Goal: Transaction & Acquisition: Purchase product/service

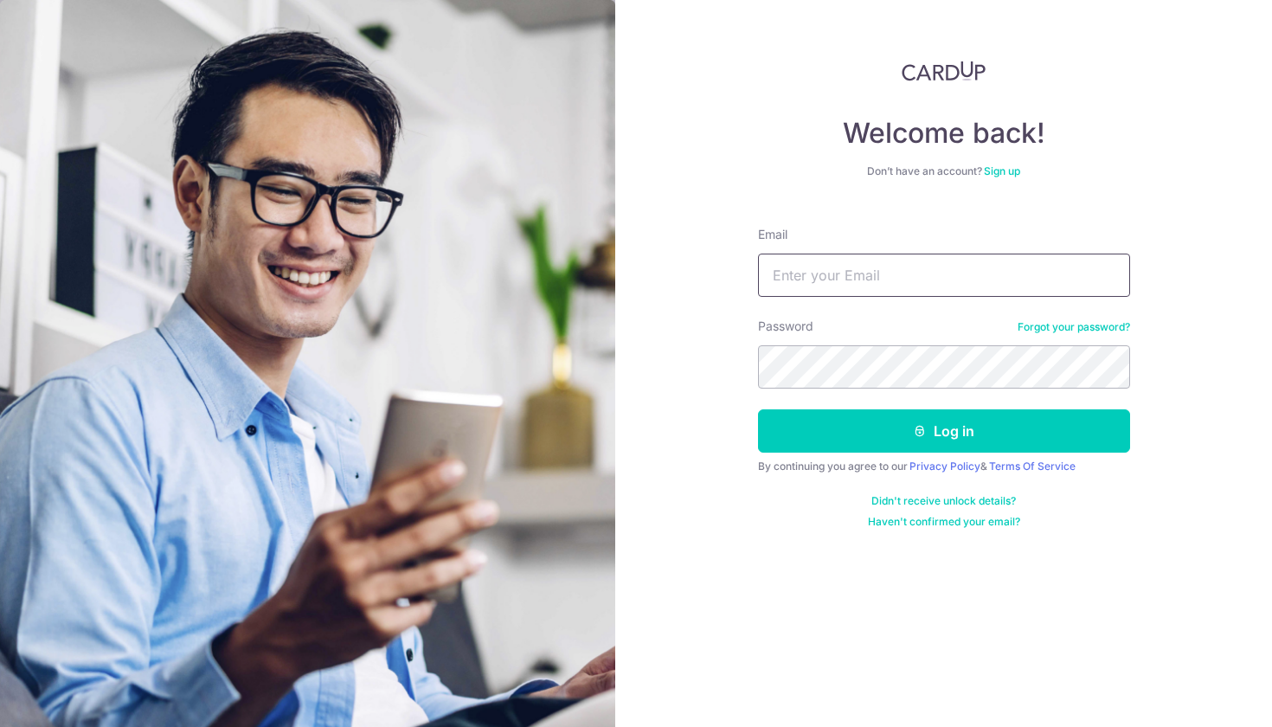
type input "[EMAIL_ADDRESS][DOMAIN_NAME]"
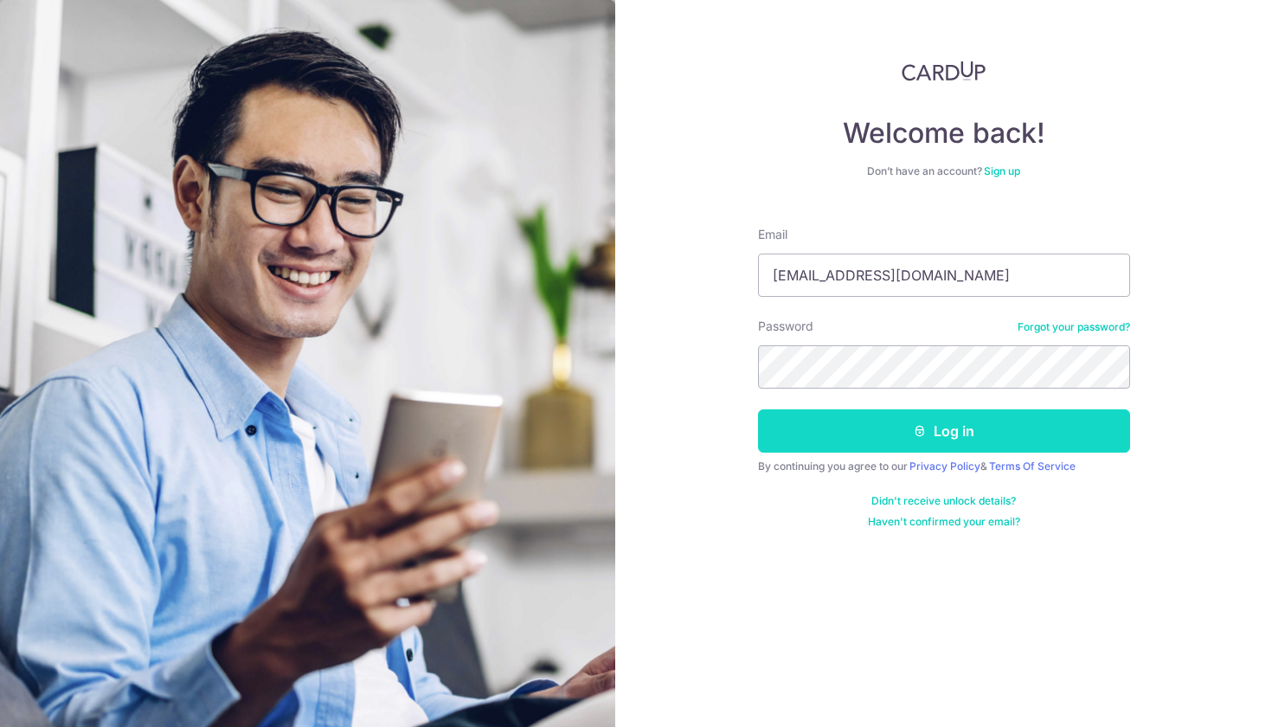
click at [894, 442] on button "Log in" at bounding box center [944, 430] width 372 height 43
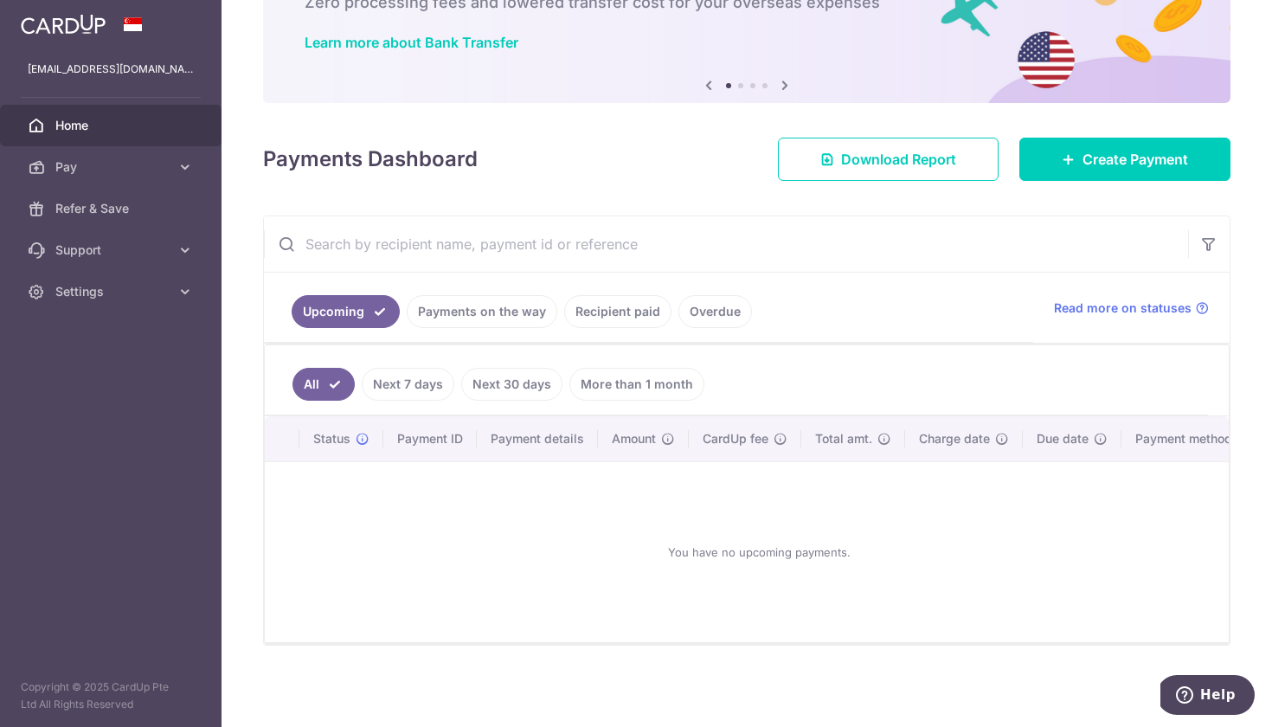
scroll to position [119, 0]
click at [617, 329] on ul "Upcoming Payments on the way Recipient paid Overdue" at bounding box center [648, 308] width 769 height 70
click at [618, 320] on link "Recipient paid" at bounding box center [617, 311] width 107 height 33
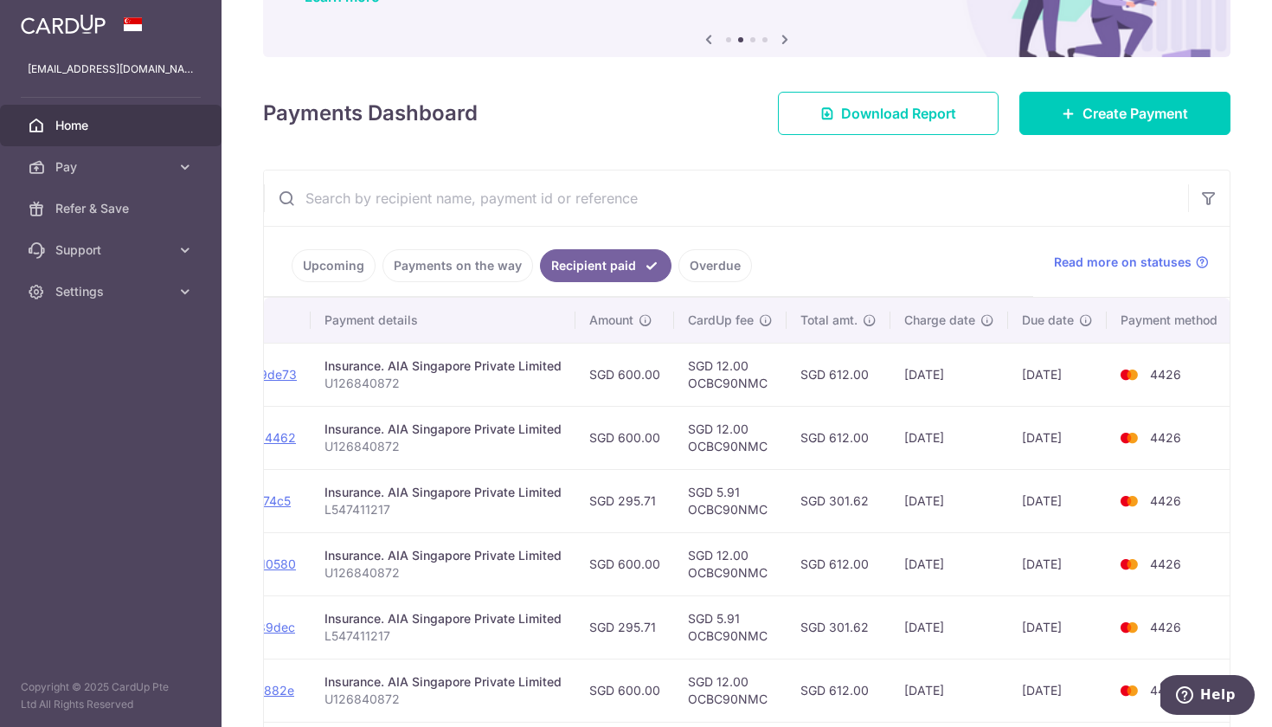
scroll to position [0, 263]
drag, startPoint x: 774, startPoint y: 389, endPoint x: 687, endPoint y: 387, distance: 86.6
click at [687, 387] on td "SGD 12.00 OCBC90NMC" at bounding box center [731, 374] width 113 height 63
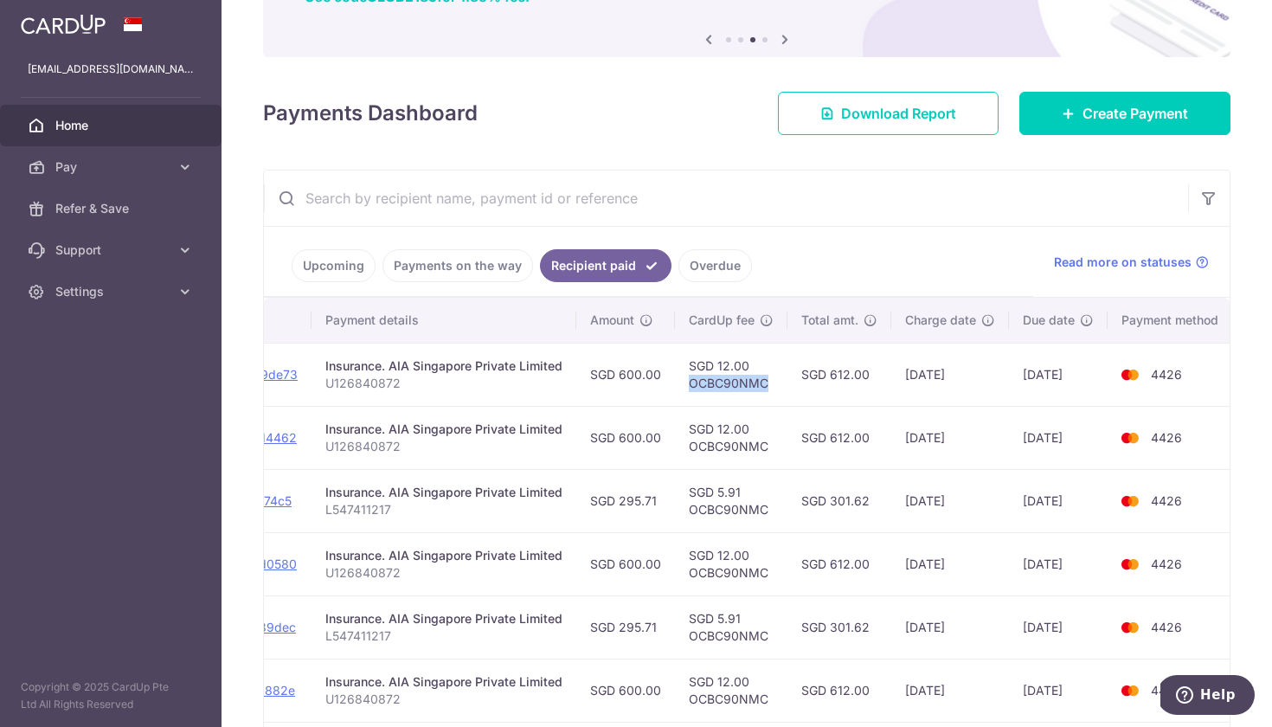
copy td "OCBC90NMC"
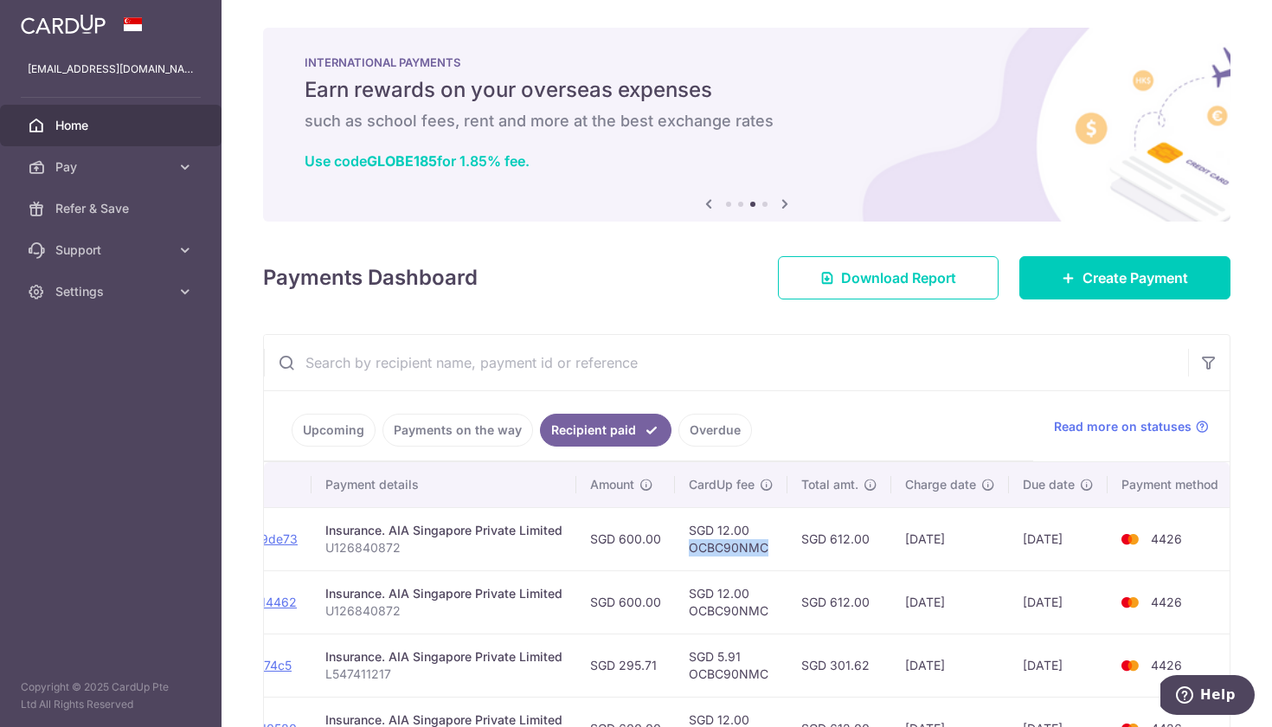
scroll to position [0, 0]
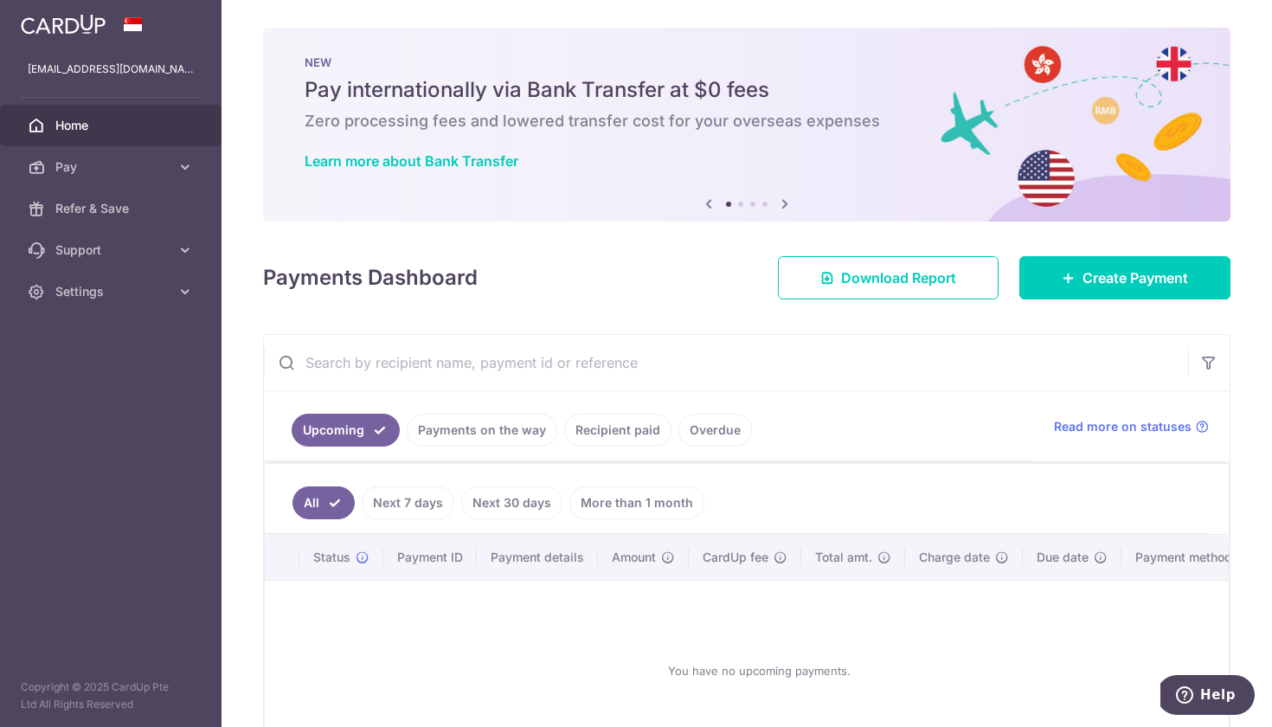
click at [788, 203] on icon at bounding box center [785, 204] width 21 height 22
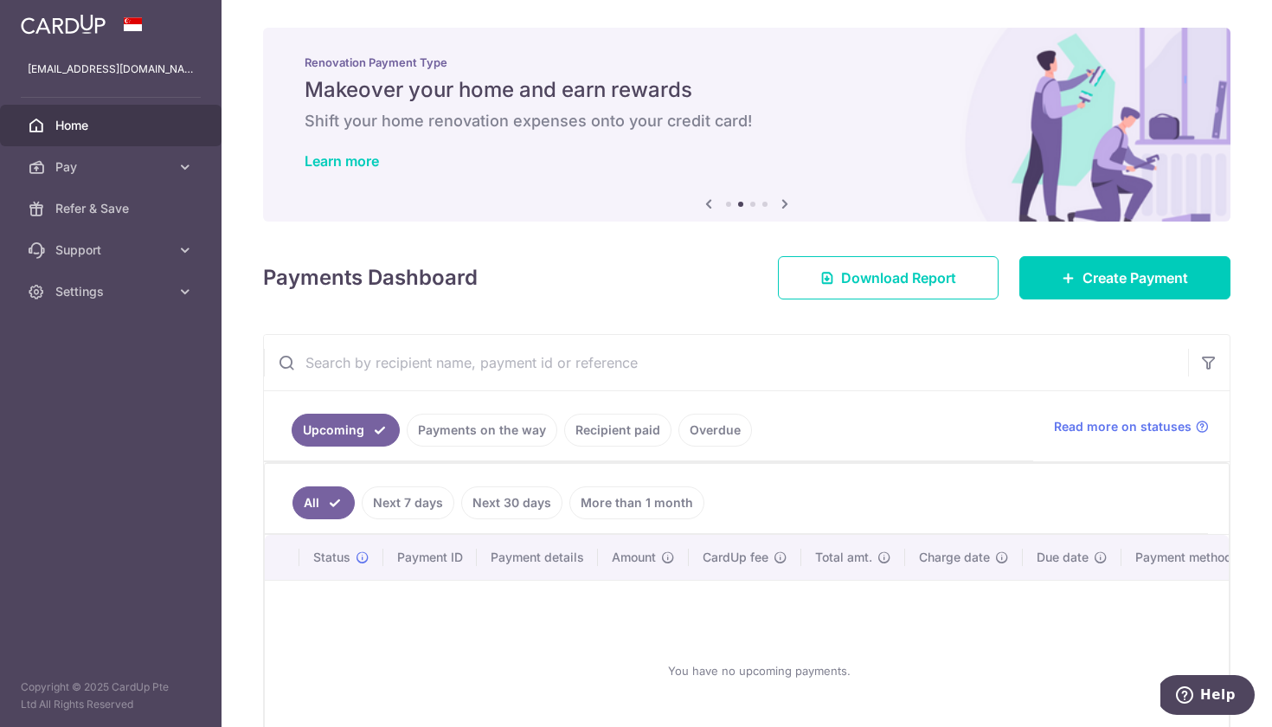
click at [788, 203] on icon at bounding box center [785, 204] width 21 height 22
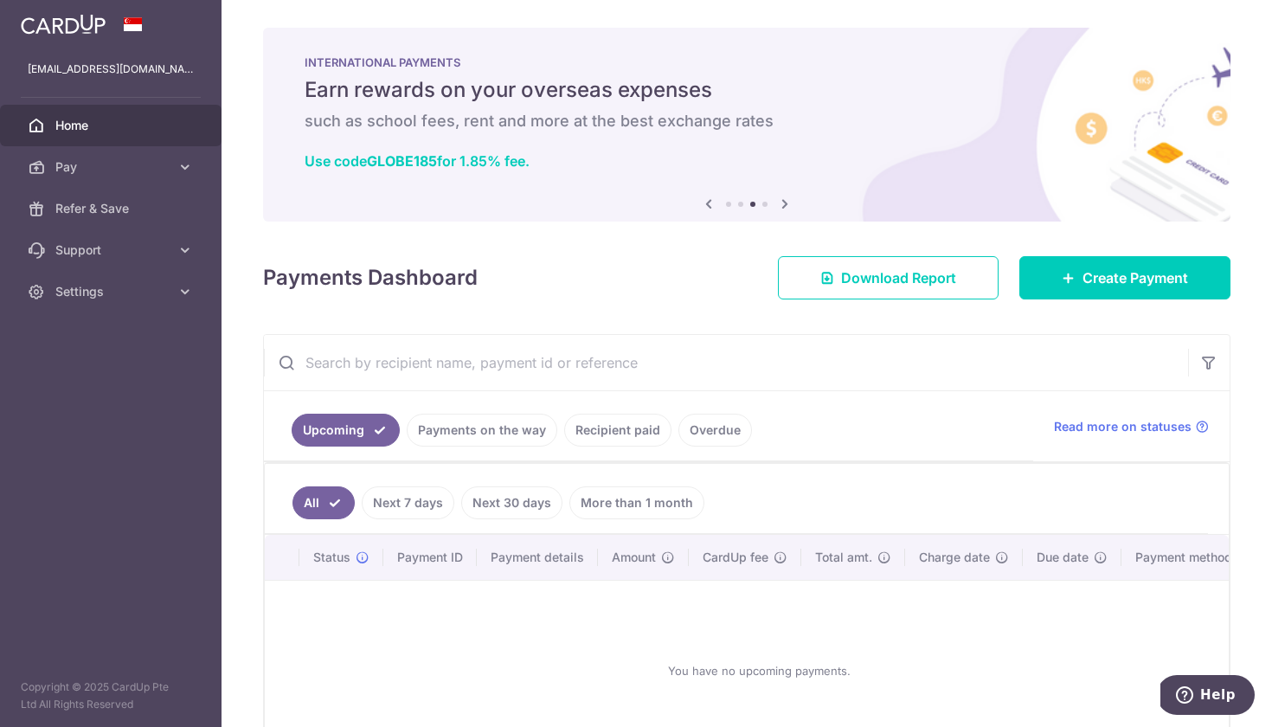
click at [788, 203] on icon at bounding box center [785, 204] width 21 height 22
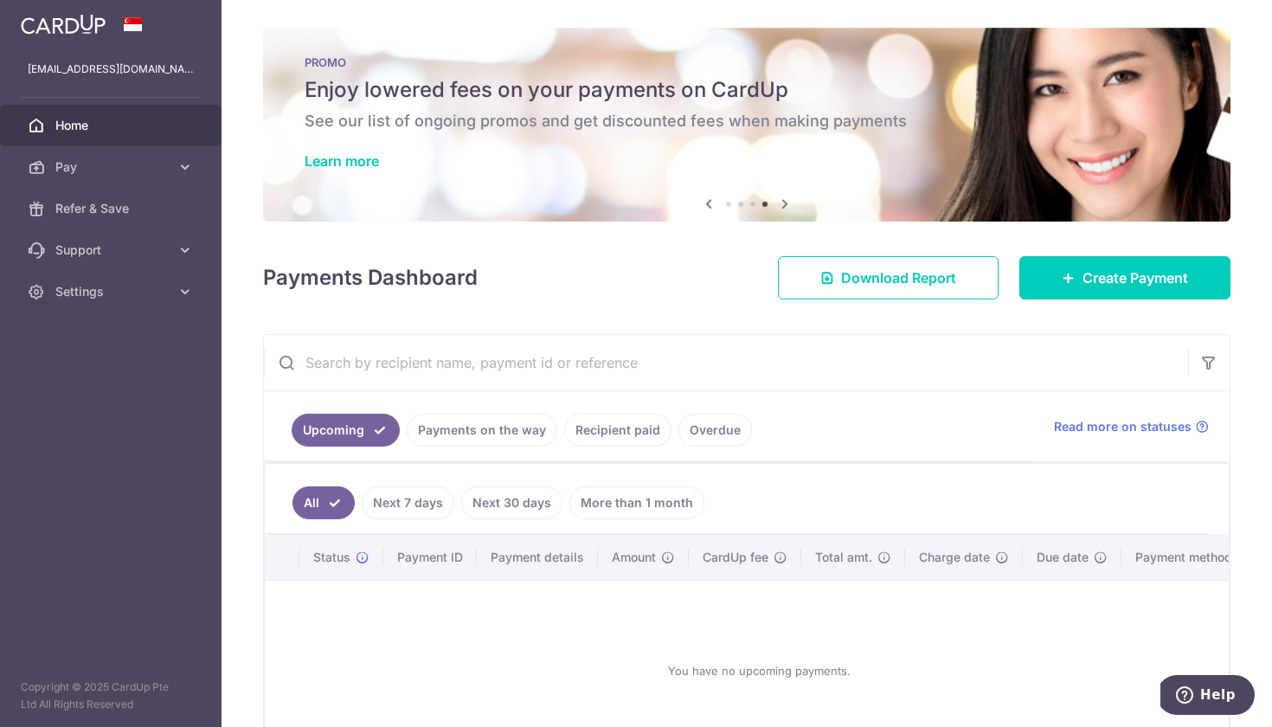
click at [788, 203] on icon at bounding box center [785, 204] width 21 height 22
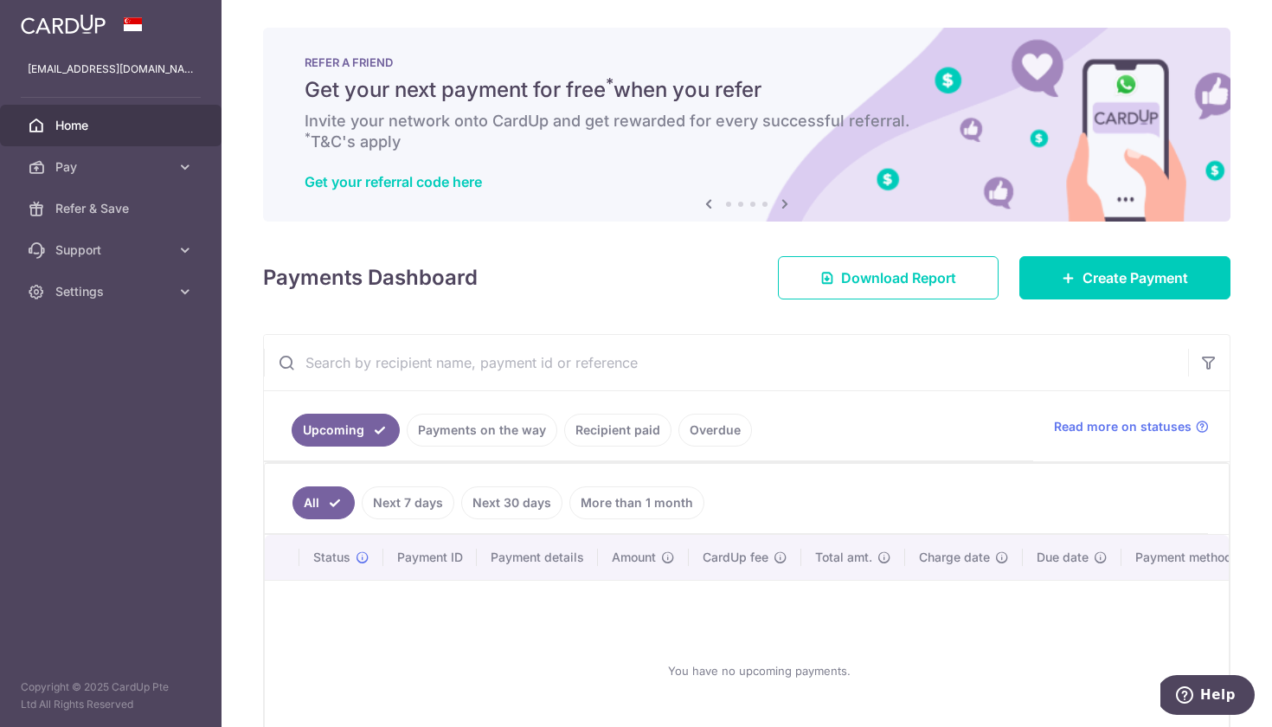
click at [788, 203] on icon at bounding box center [785, 204] width 21 height 22
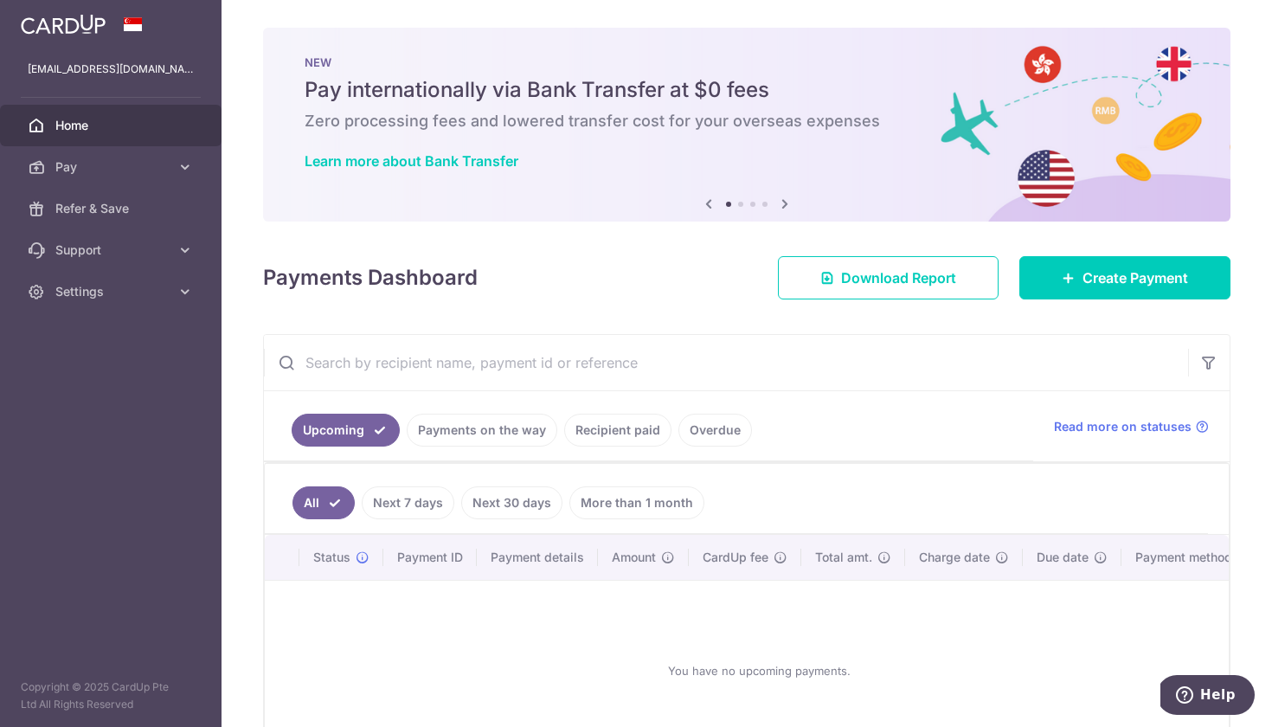
click at [788, 203] on icon at bounding box center [785, 204] width 21 height 22
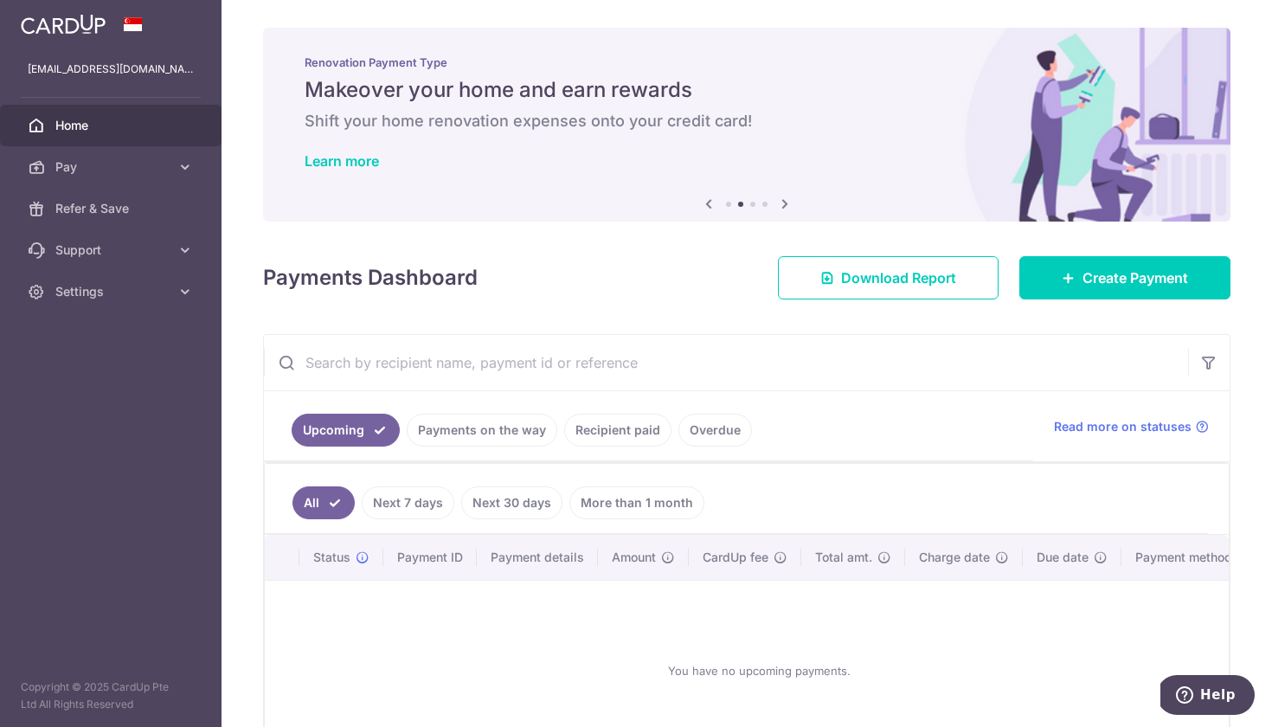
click at [788, 203] on icon at bounding box center [785, 204] width 21 height 22
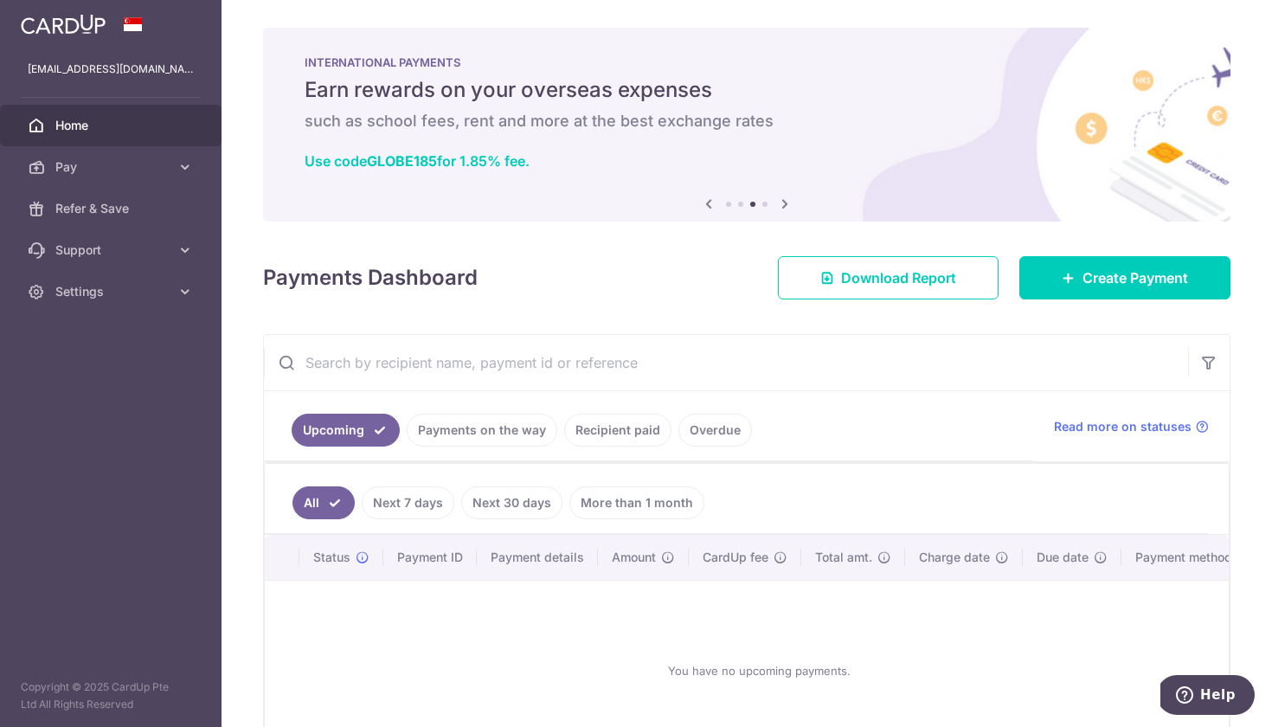
click at [788, 203] on icon at bounding box center [785, 204] width 21 height 22
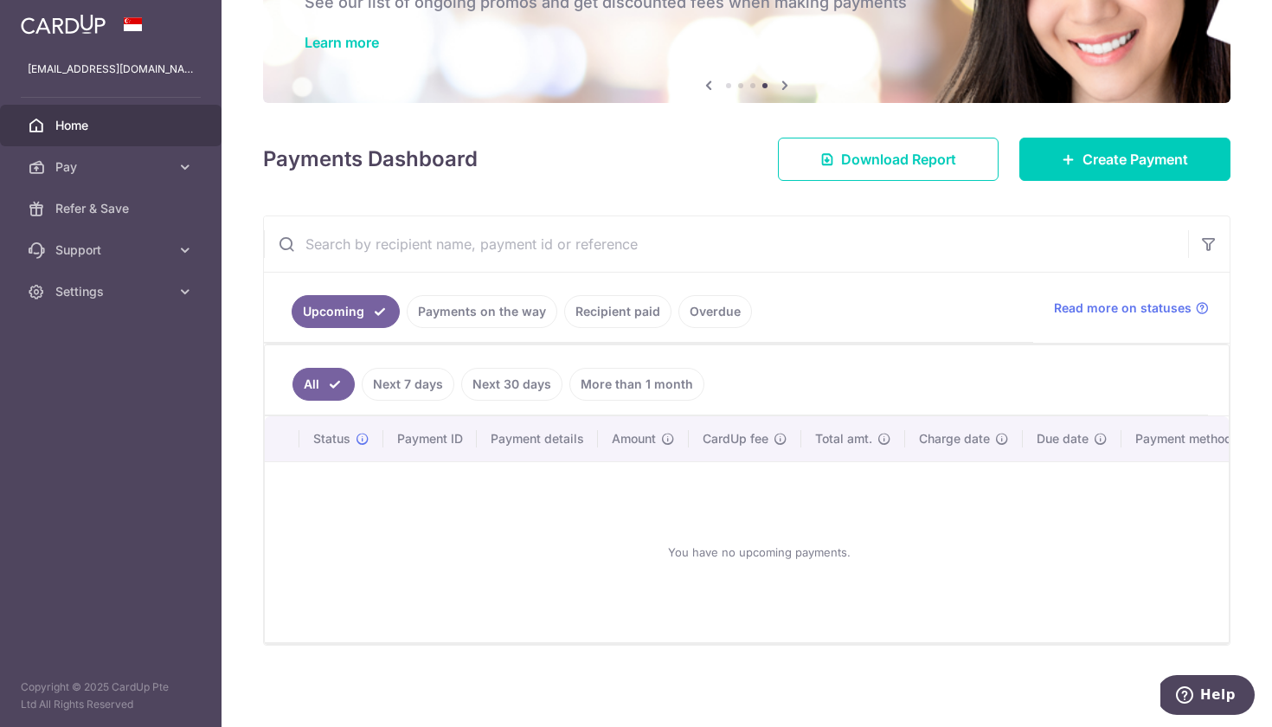
scroll to position [119, 0]
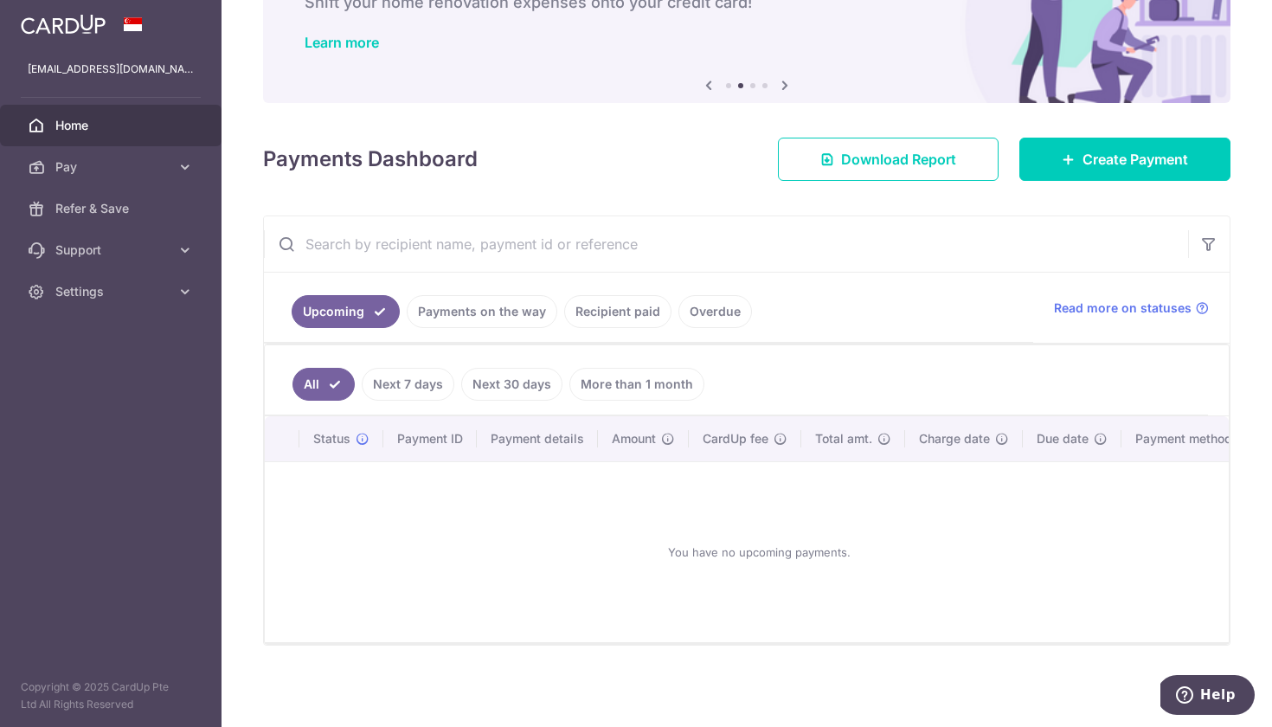
click at [607, 320] on link "Recipient paid" at bounding box center [617, 311] width 107 height 33
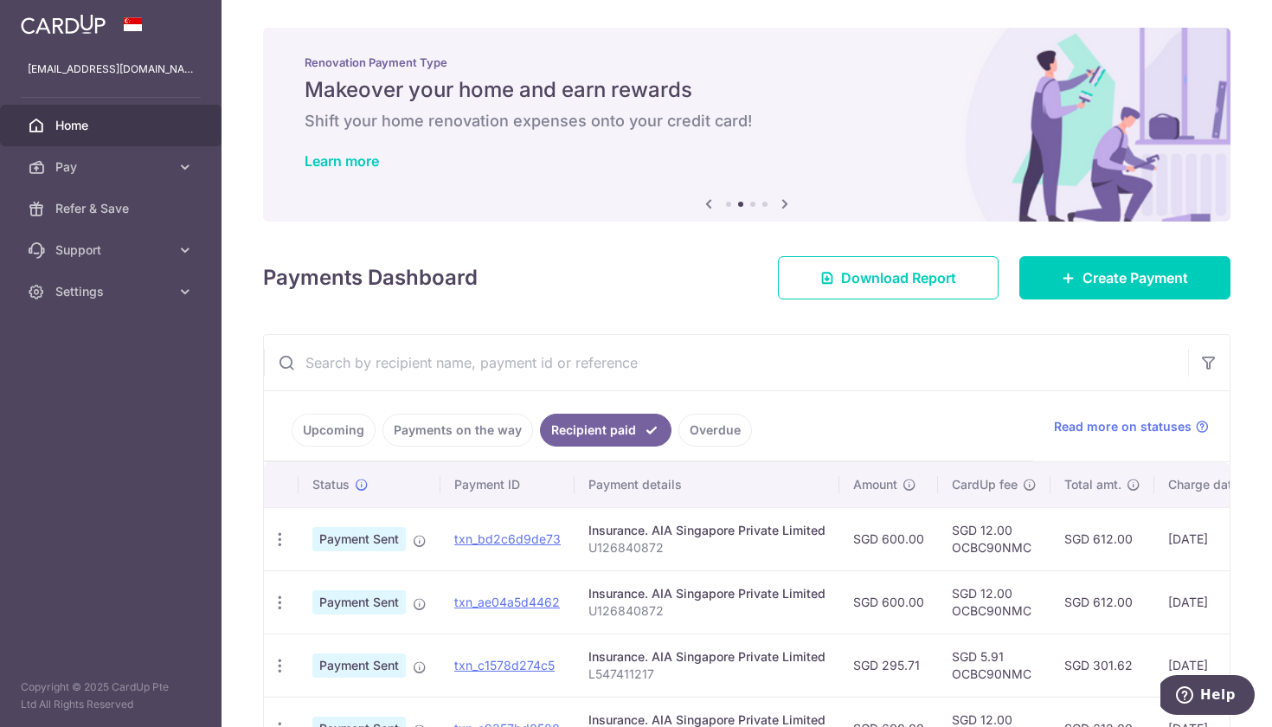
scroll to position [124, 0]
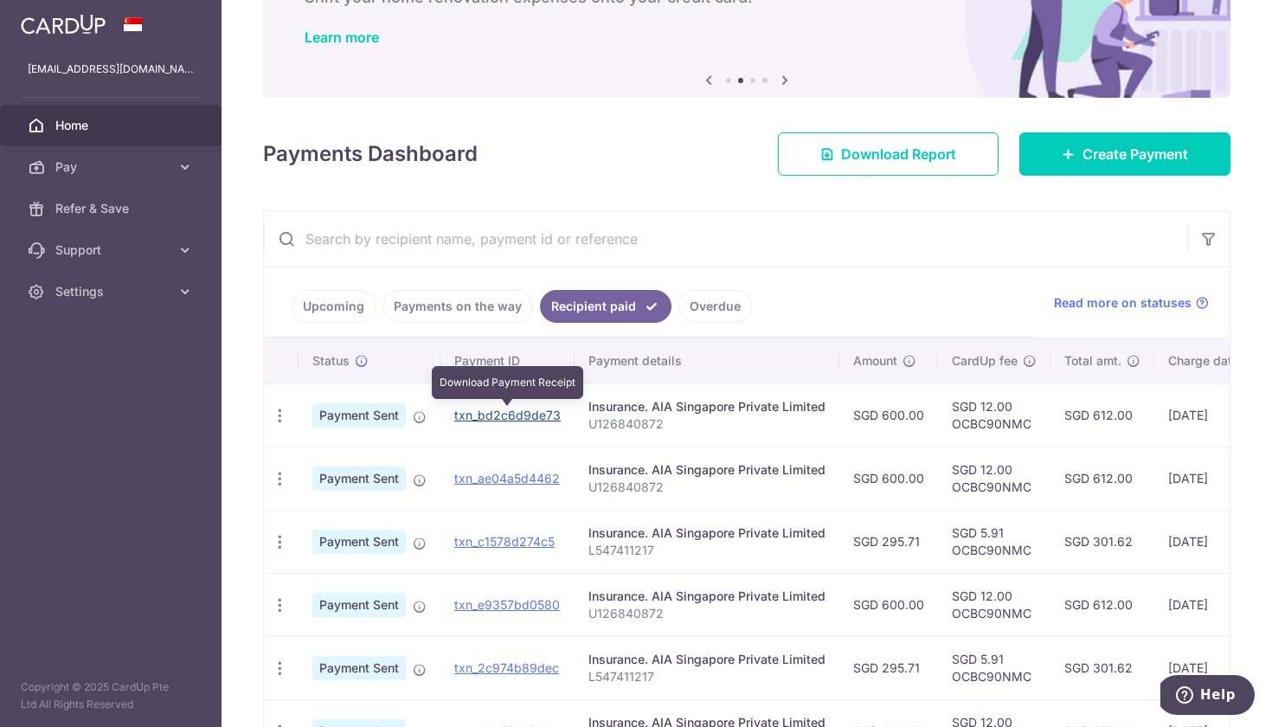
click at [518, 415] on link "txn_bd2c6d9de73" at bounding box center [507, 415] width 106 height 15
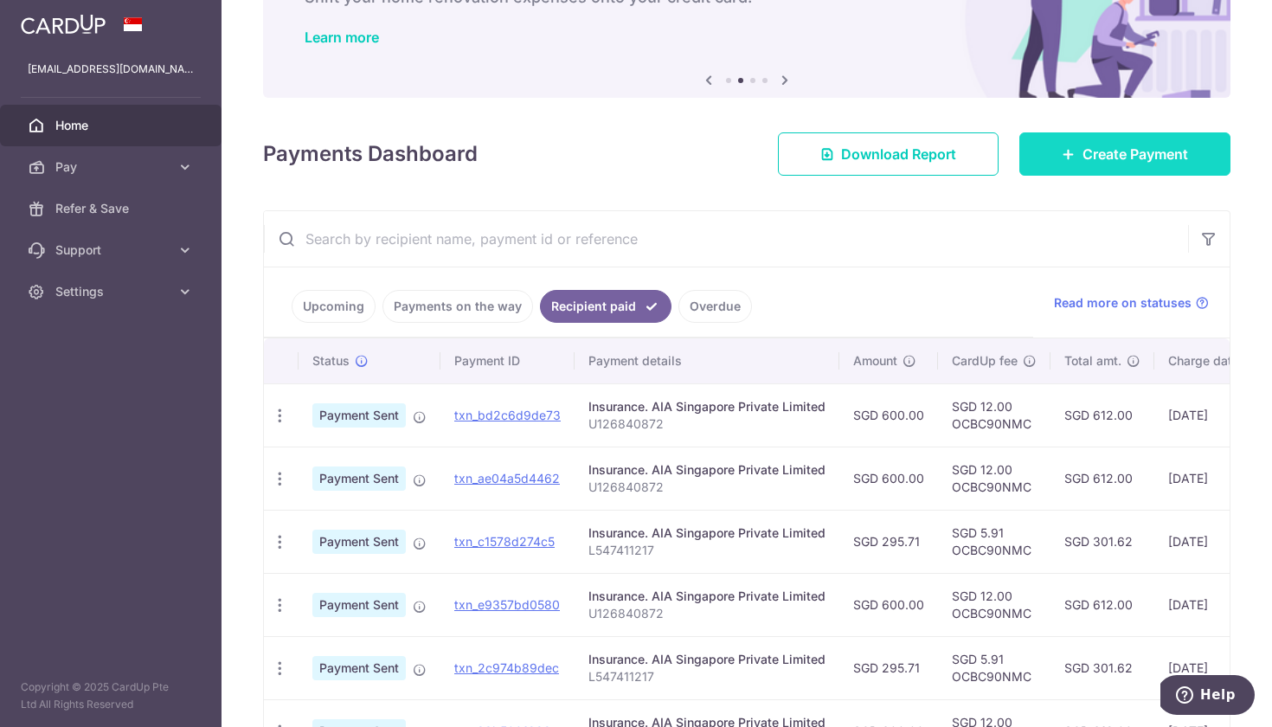
click at [1149, 141] on link "Create Payment" at bounding box center [1124, 153] width 211 height 43
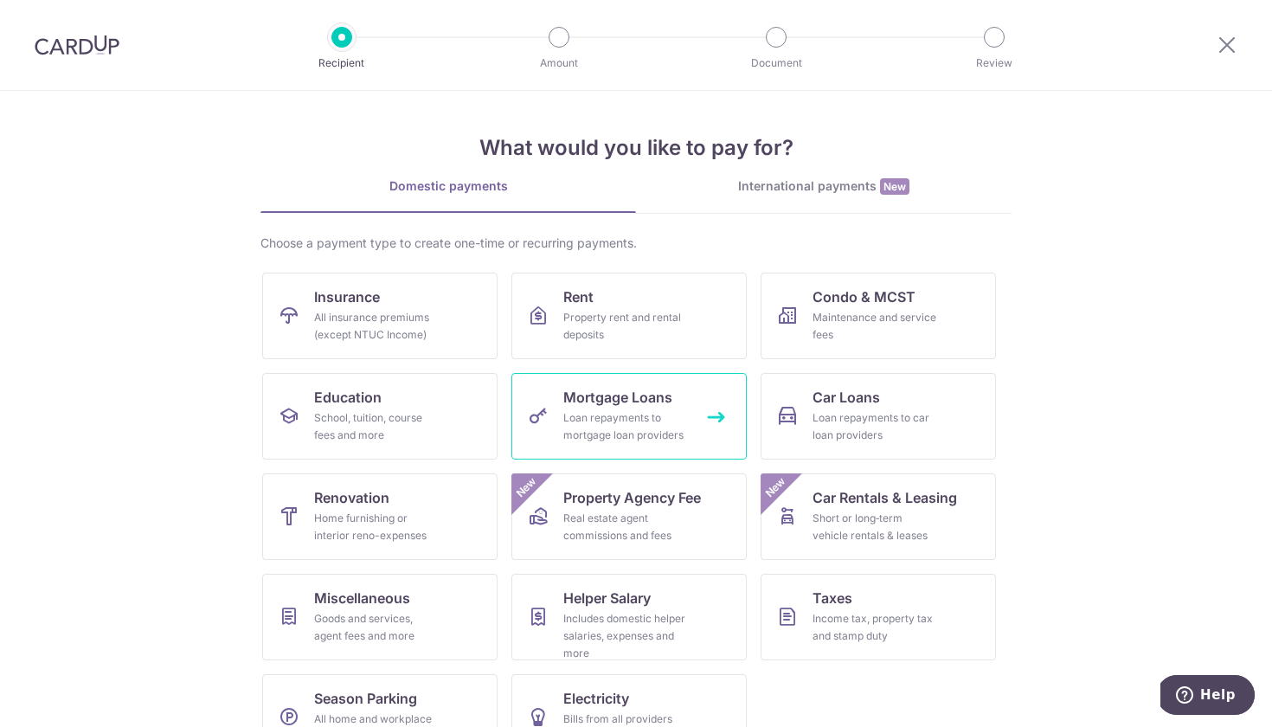
scroll to position [48, 0]
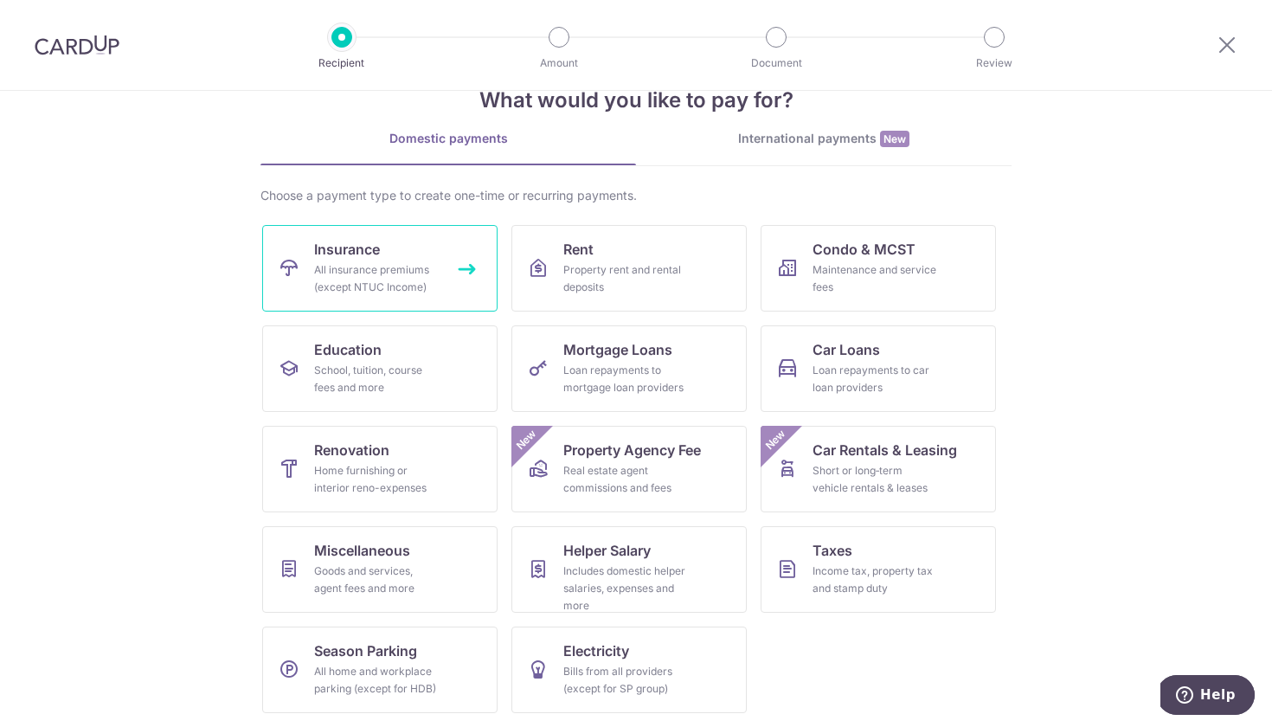
click at [428, 226] on link "Insurance All insurance premiums (except NTUC Income)" at bounding box center [379, 268] width 235 height 87
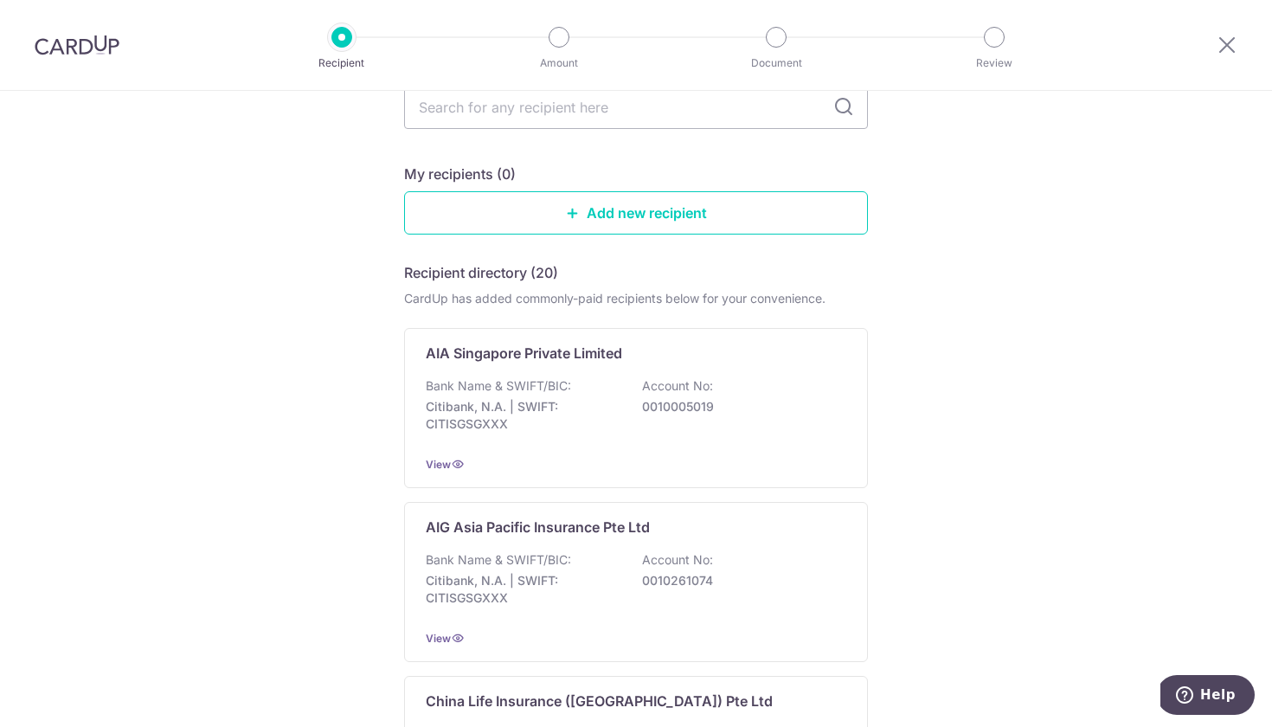
scroll to position [115, 0]
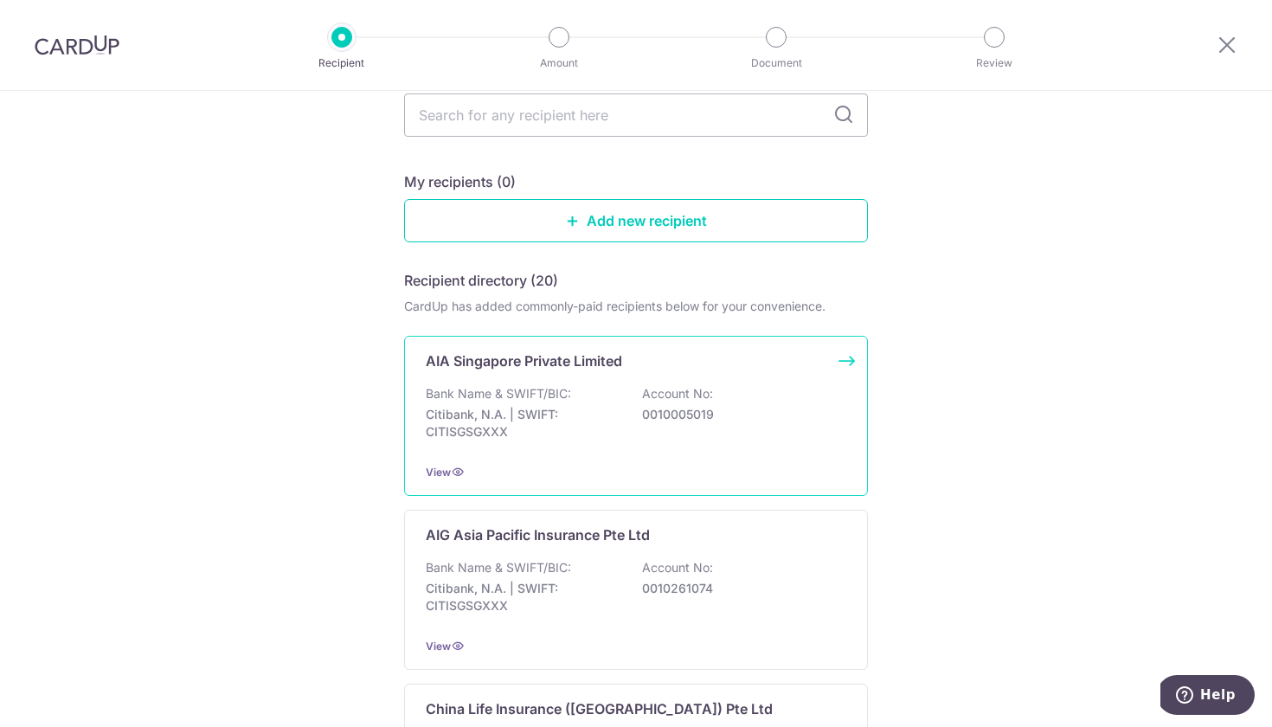
click at [520, 403] on div "Bank Name & SWIFT/BIC: Citibank, N.A. | SWIFT: CITISGSGXXX Account No: 00100050…" at bounding box center [636, 417] width 421 height 64
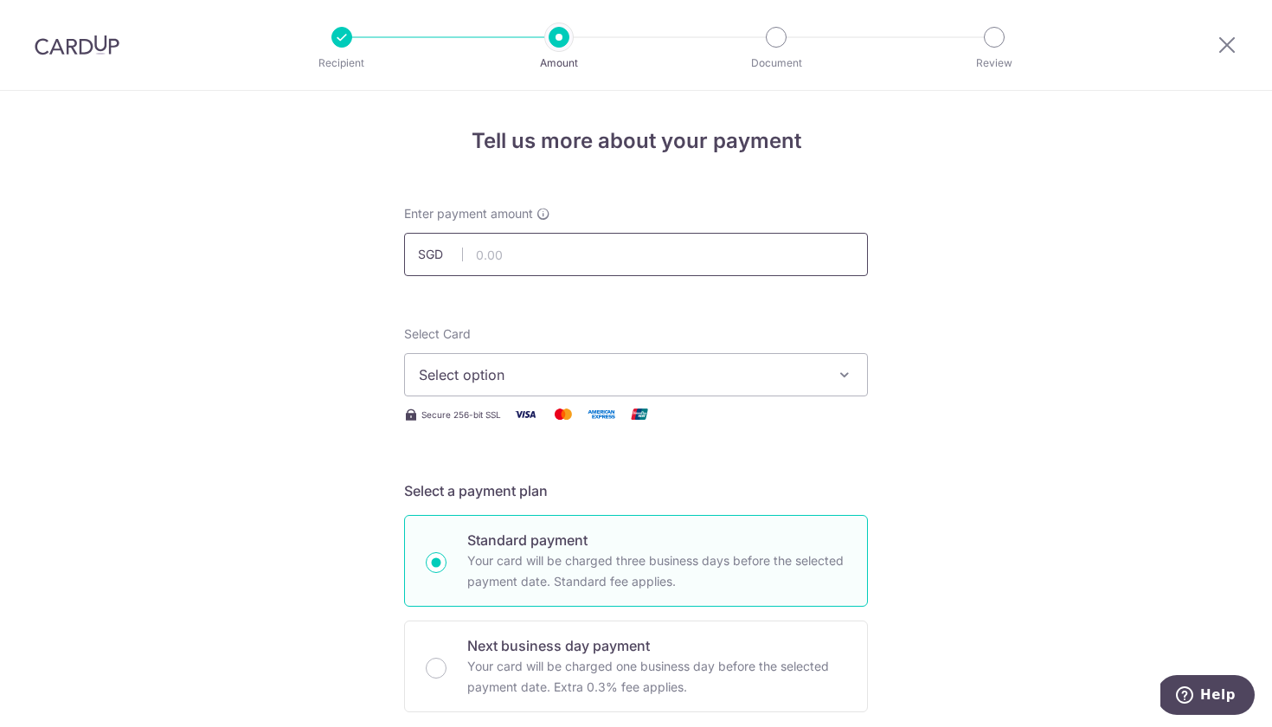
click at [552, 254] on input "text" at bounding box center [636, 254] width 464 height 43
type input "600.00"
click at [587, 370] on span "Select option" at bounding box center [620, 374] width 403 height 21
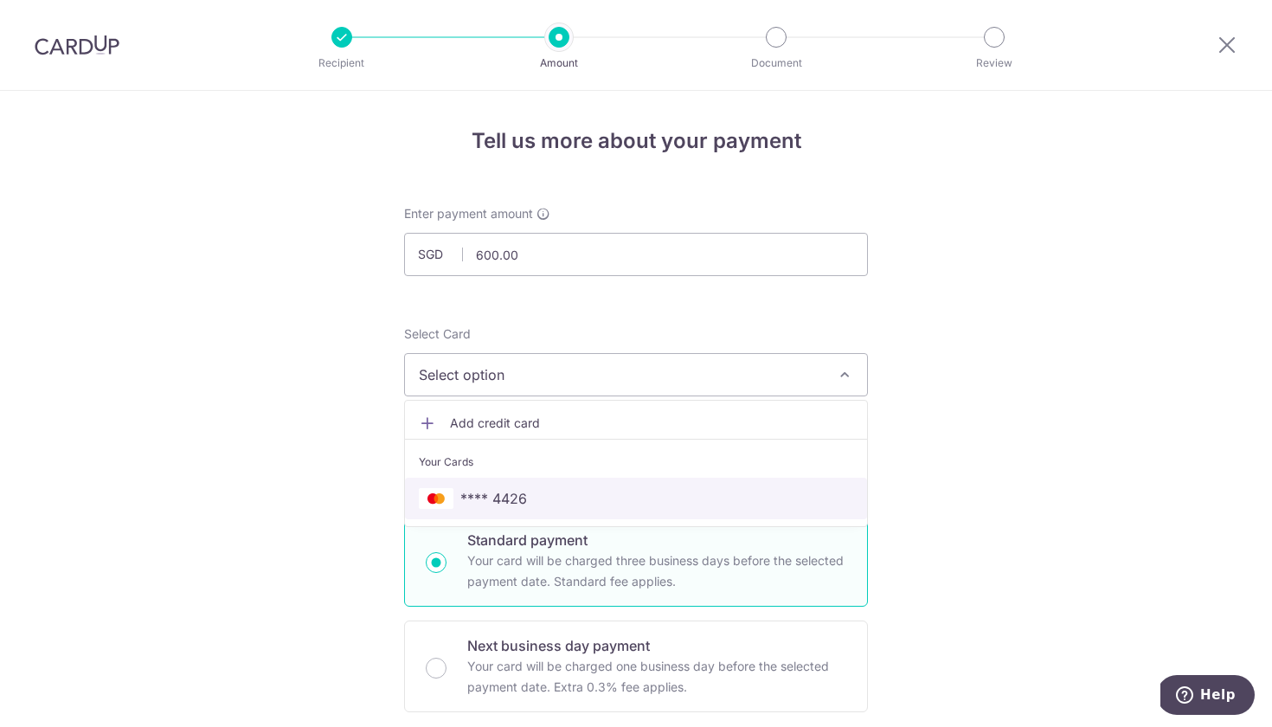
click at [544, 497] on span "**** 4426" at bounding box center [636, 498] width 434 height 21
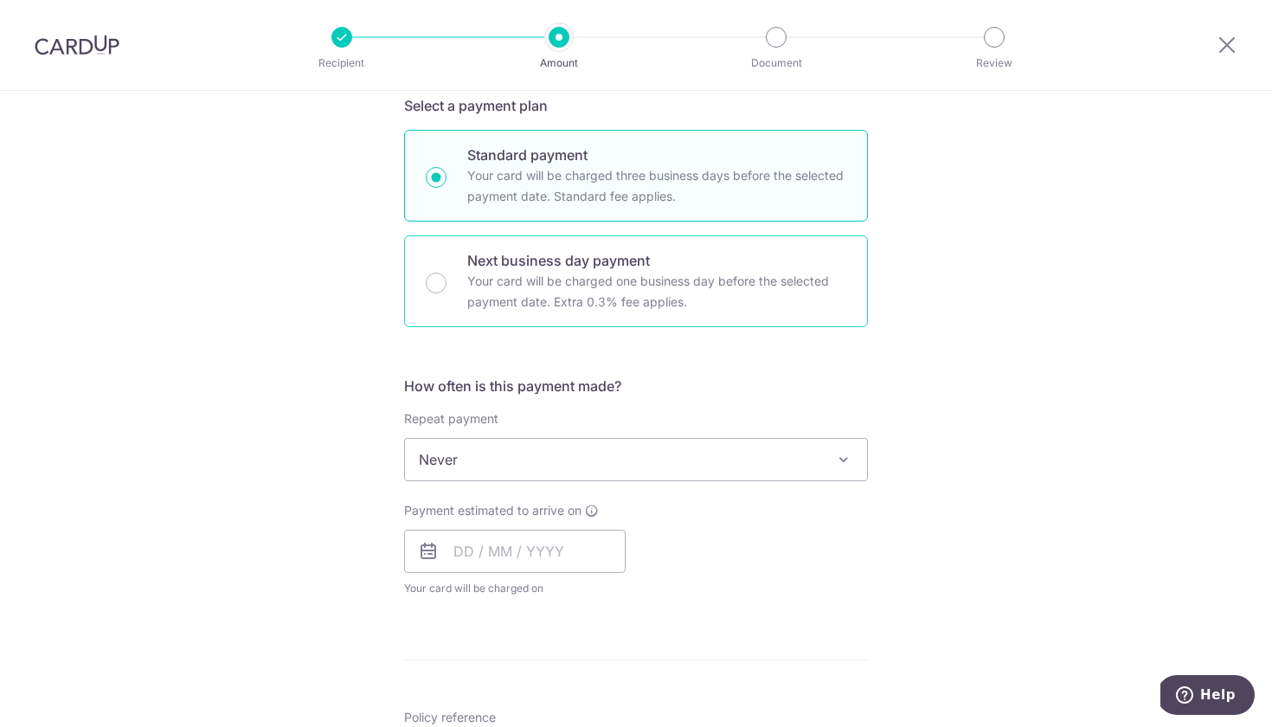
scroll to position [395, 0]
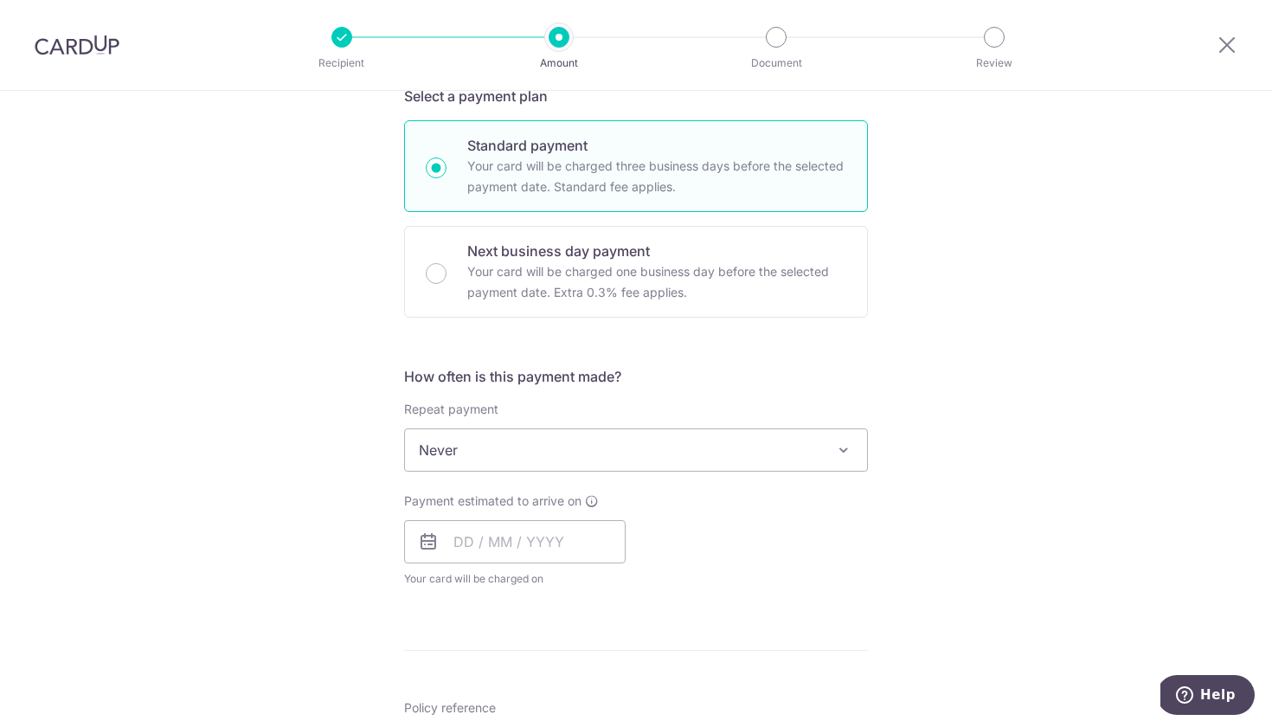
click at [543, 461] on span "Never" at bounding box center [636, 450] width 462 height 42
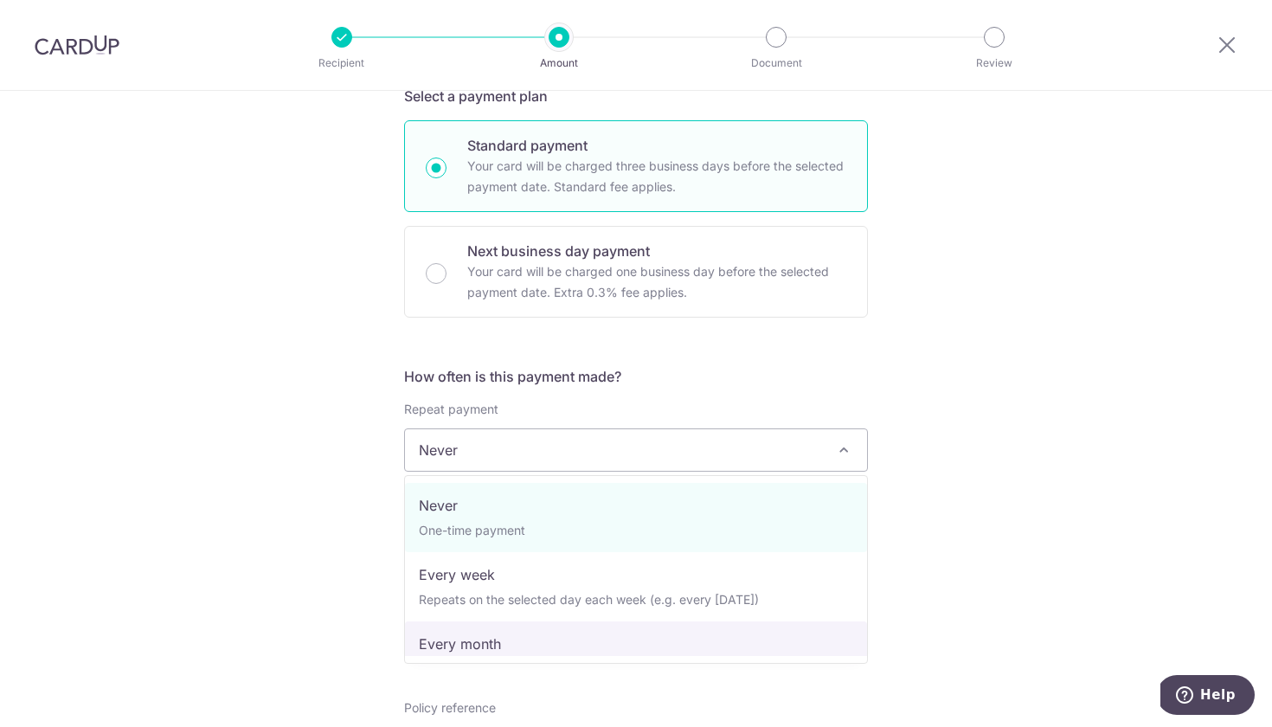
select select "3"
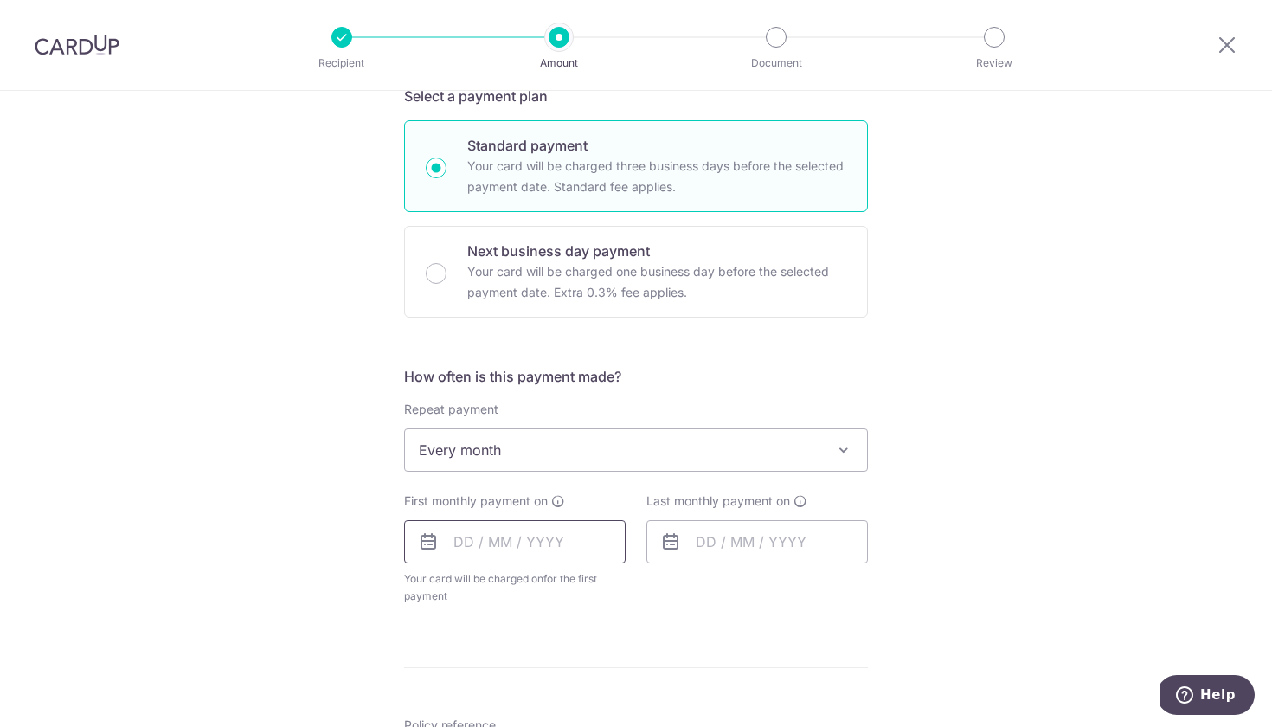
click at [531, 548] on input "text" at bounding box center [515, 541] width 222 height 43
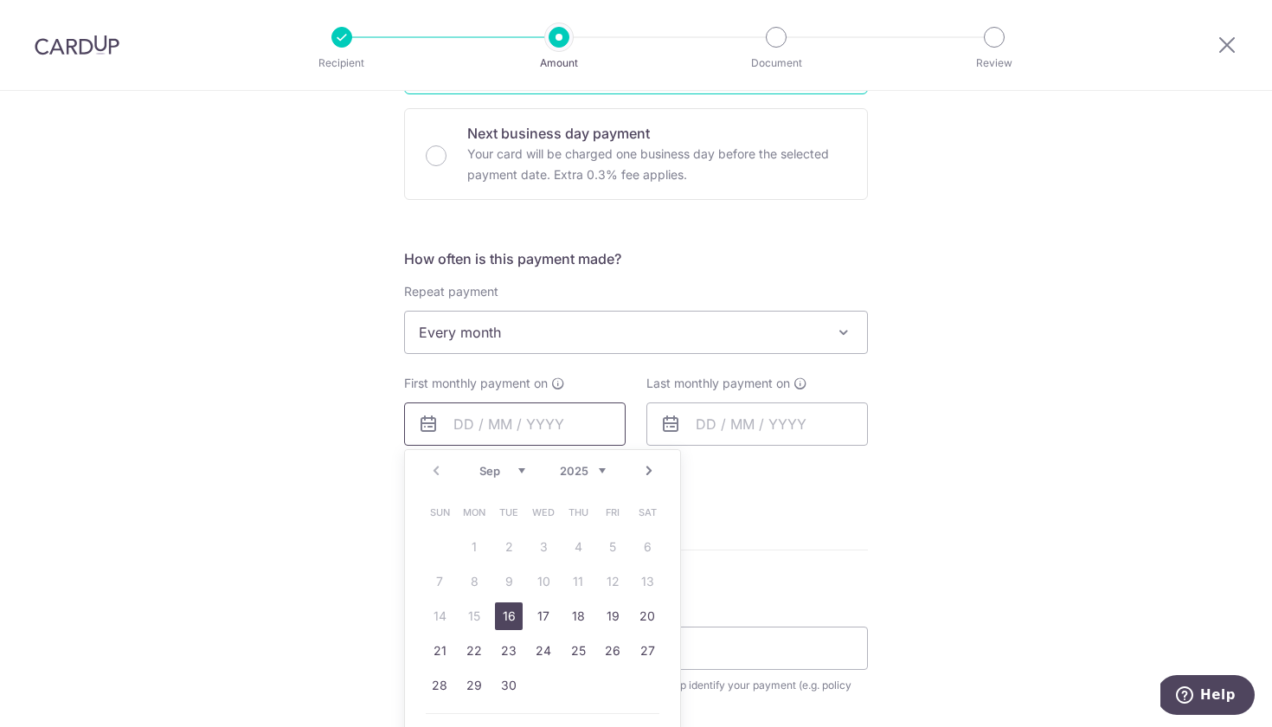
scroll to position [514, 0]
click at [504, 620] on link "16" at bounding box center [509, 615] width 28 height 28
type input "16/09/2025"
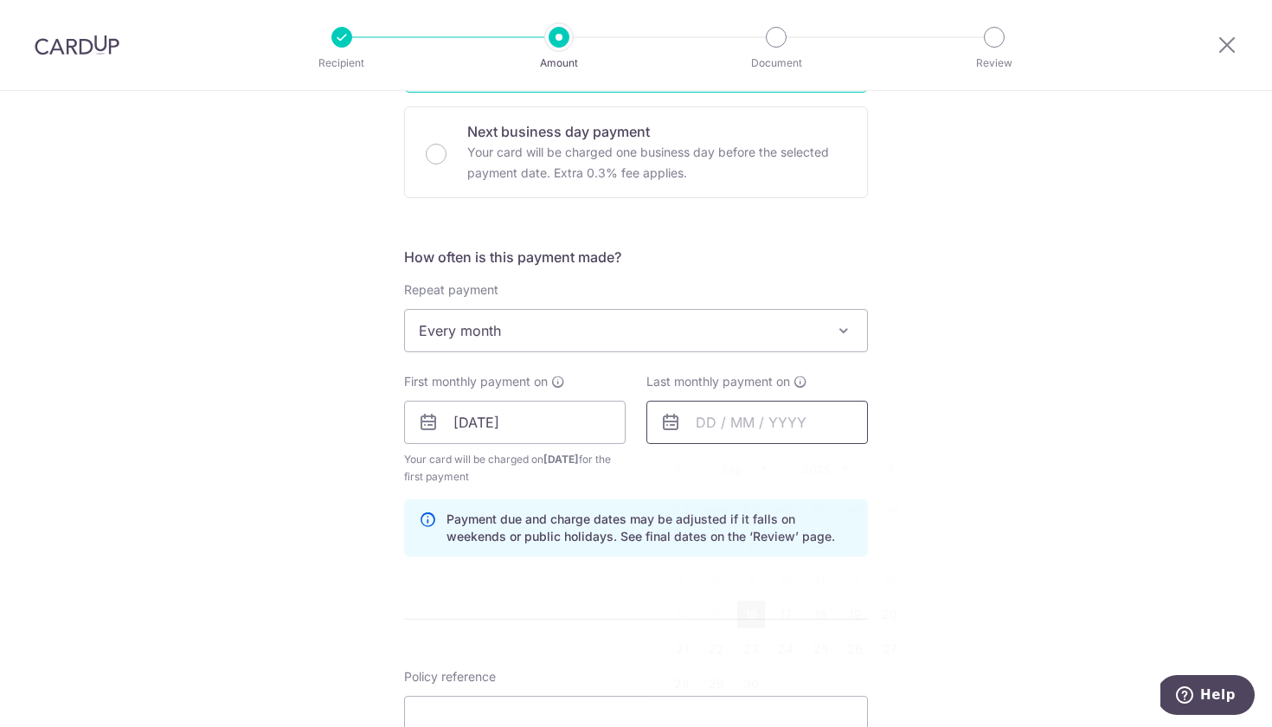
click at [755, 420] on input "text" at bounding box center [757, 422] width 222 height 43
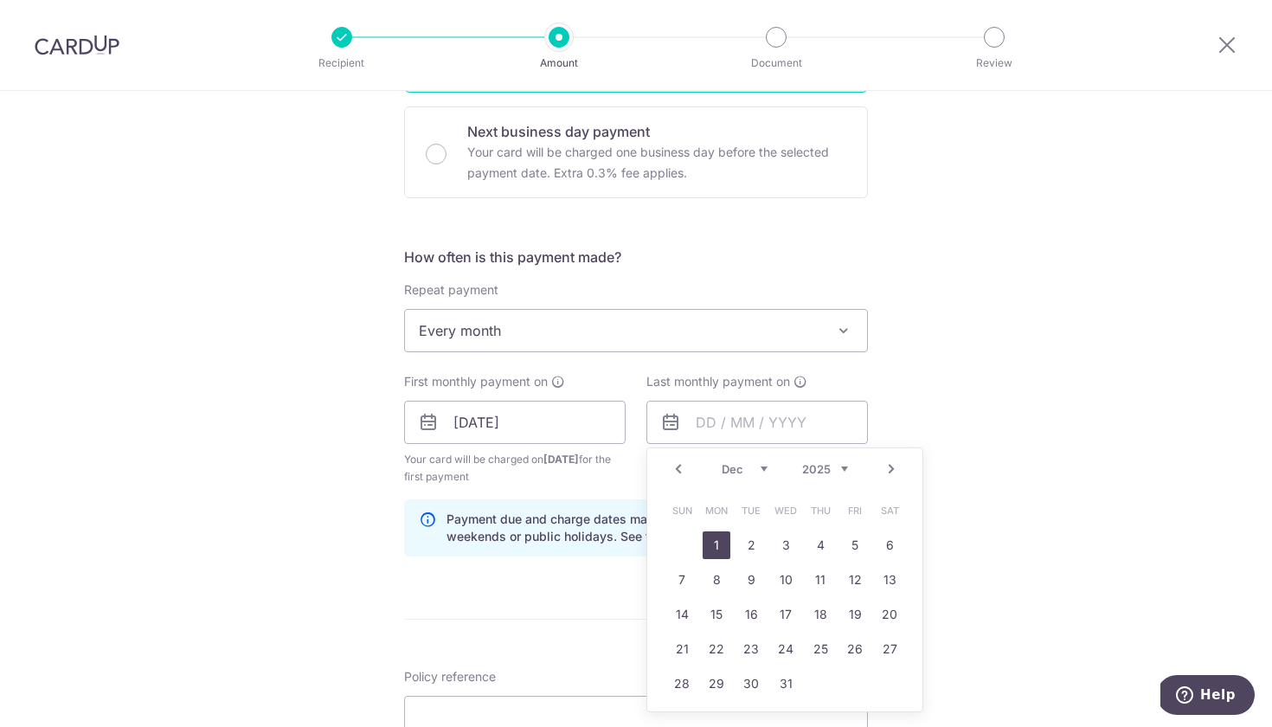
click at [723, 544] on link "1" at bounding box center [717, 545] width 28 height 28
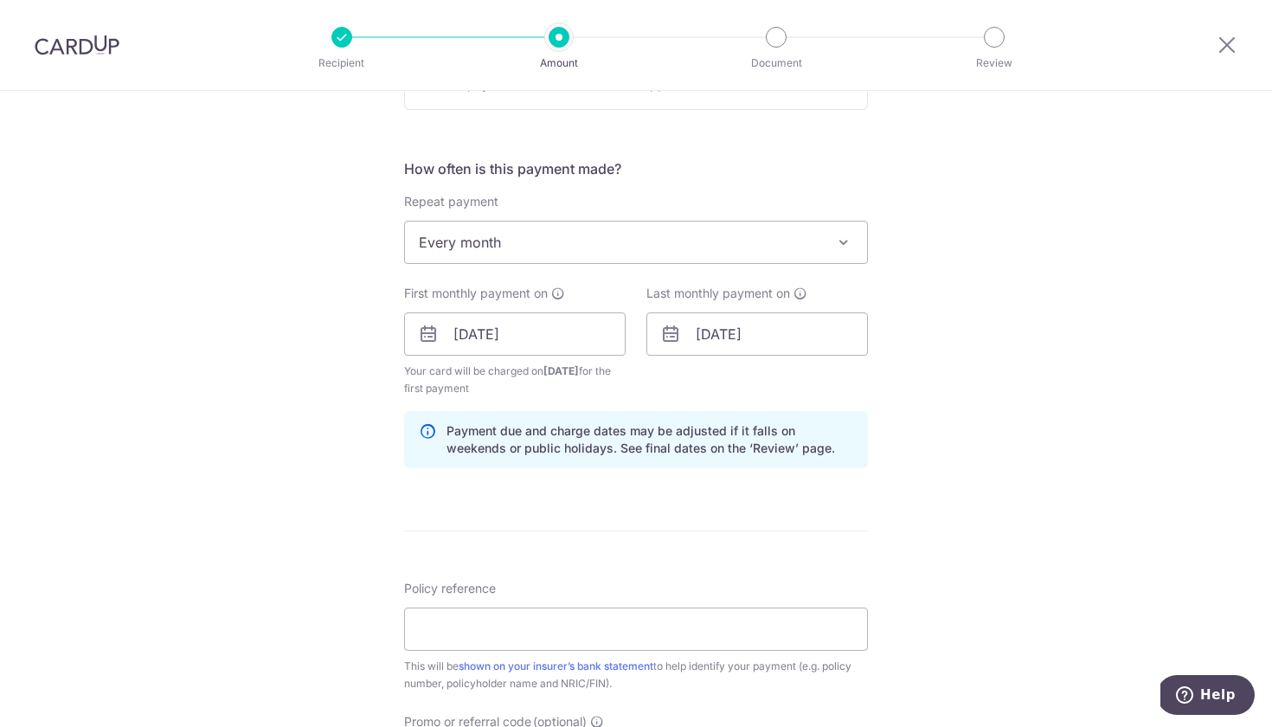
scroll to position [603, 0]
click at [761, 337] on input "01/12/2025" at bounding box center [757, 333] width 222 height 43
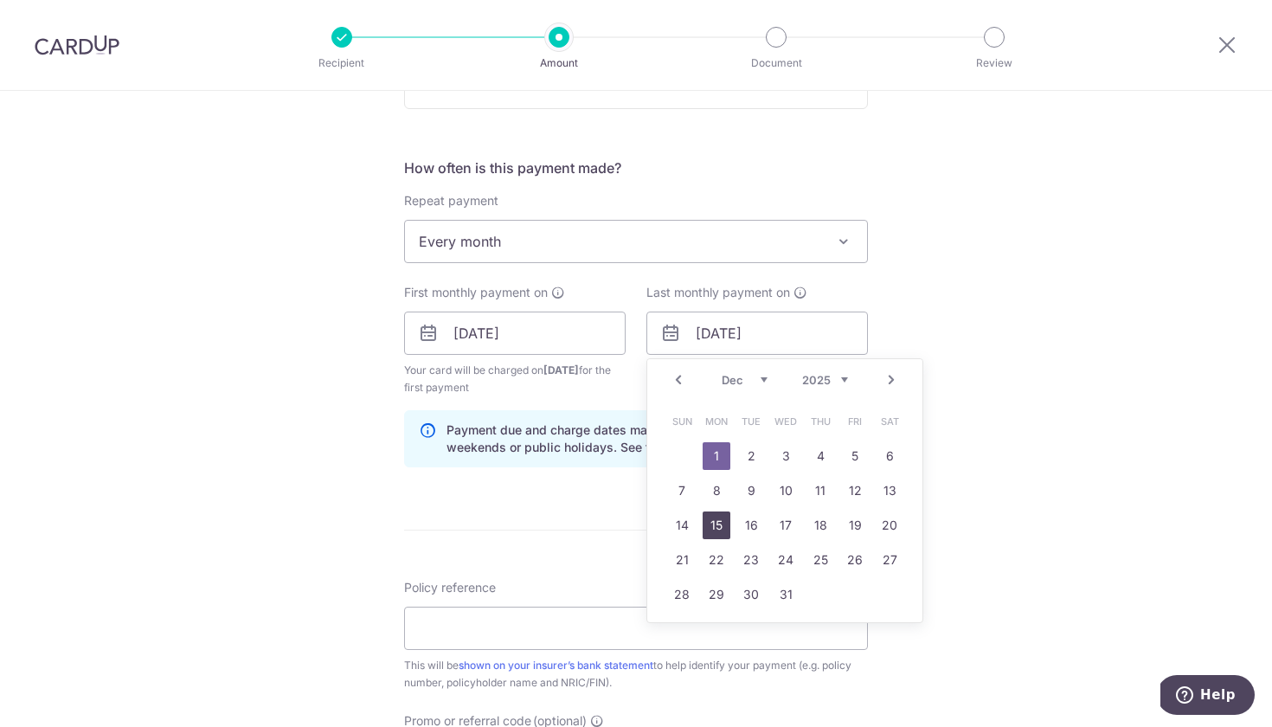
click at [717, 522] on link "15" at bounding box center [717, 525] width 28 height 28
type input "15/12/2025"
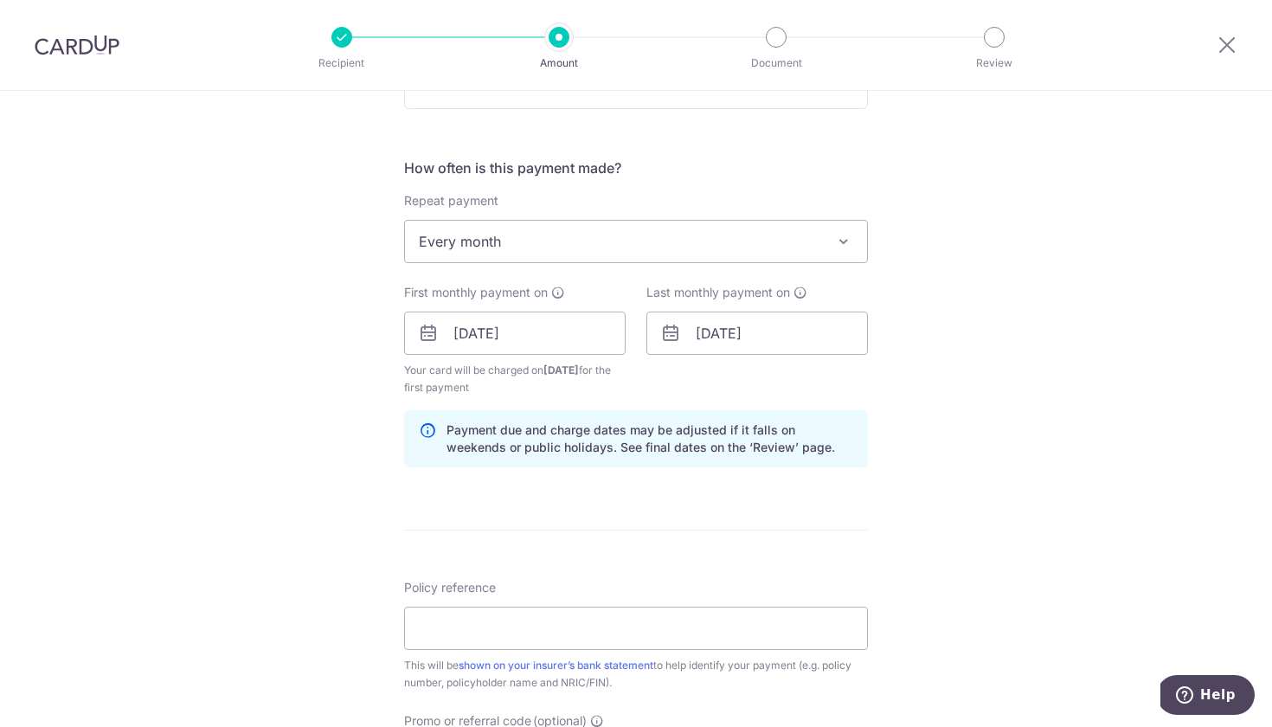
scroll to position [718, 0]
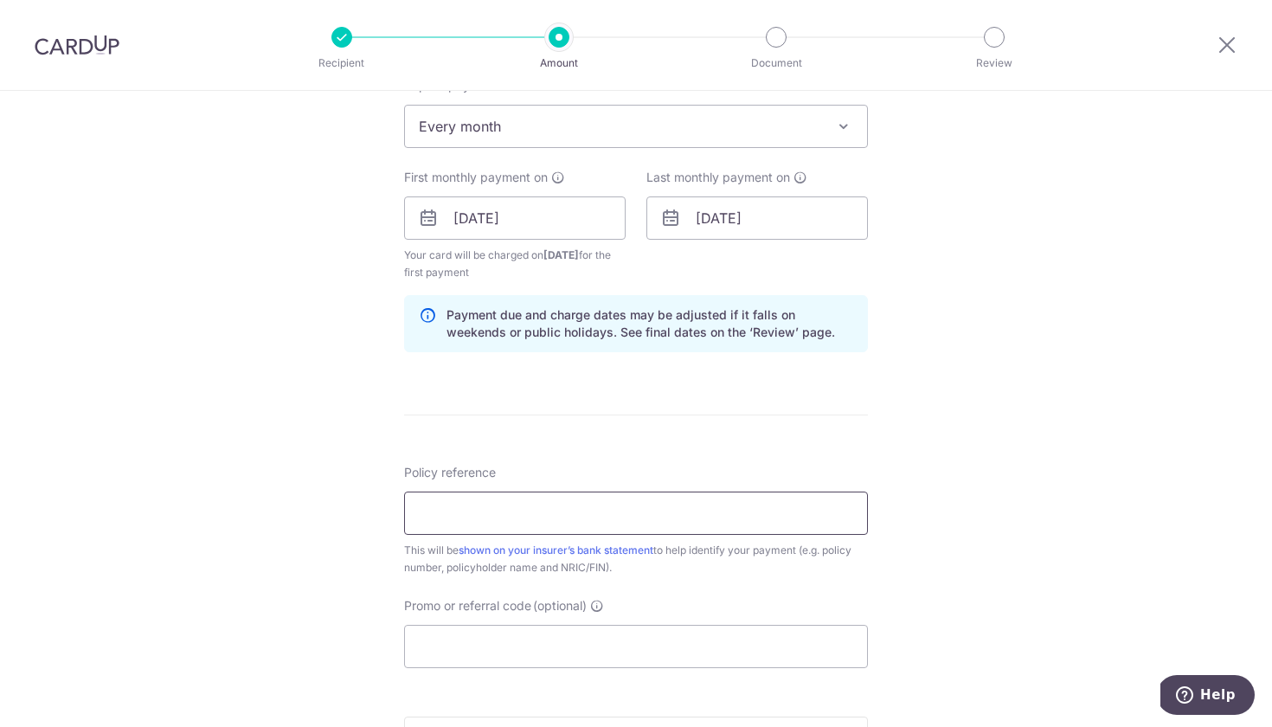
click at [739, 513] on input "Policy reference" at bounding box center [636, 513] width 464 height 43
drag, startPoint x: 442, startPoint y: 511, endPoint x: 507, endPoint y: 516, distance: 65.0
click at [507, 516] on input "U126840872" at bounding box center [636, 513] width 464 height 43
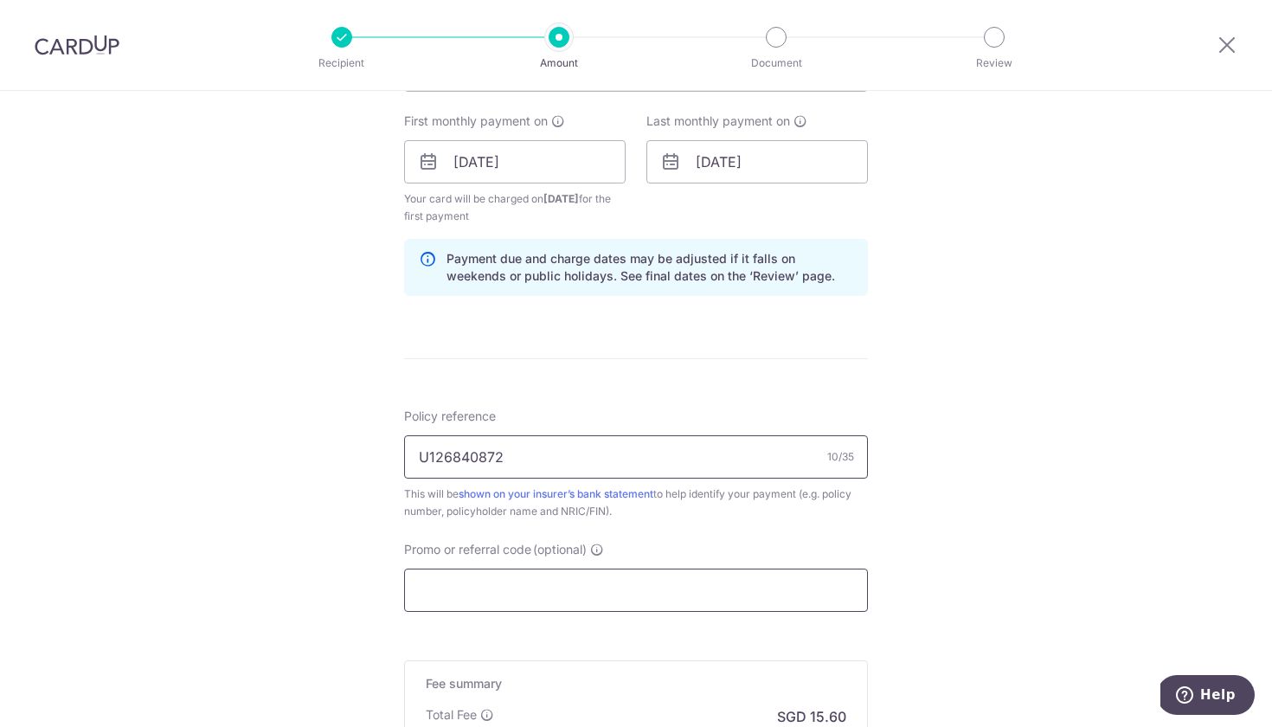
type input "U126840872"
click at [510, 595] on input "Promo or referral code (optional)" at bounding box center [636, 590] width 464 height 43
paste input "OCBC90NMC"
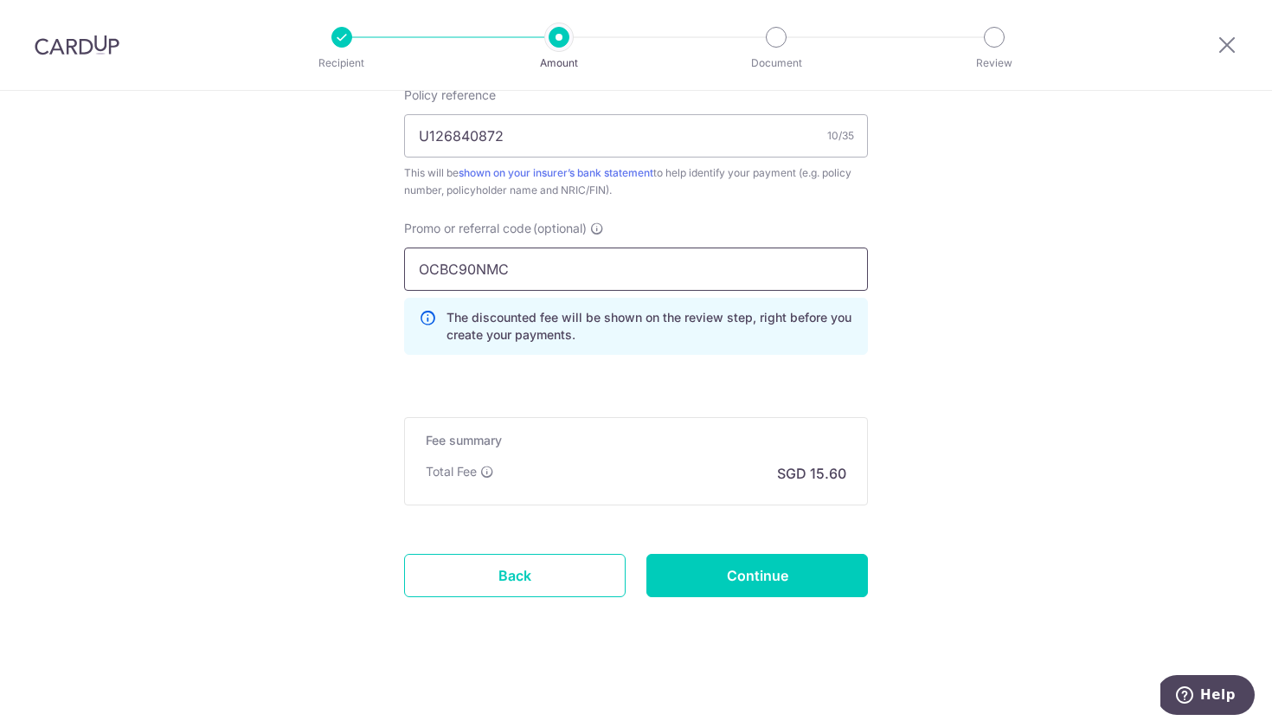
scroll to position [1096, 0]
type input "OCBC90NMC"
click at [762, 582] on input "Continue" at bounding box center [757, 575] width 222 height 43
type input "Create Schedule"
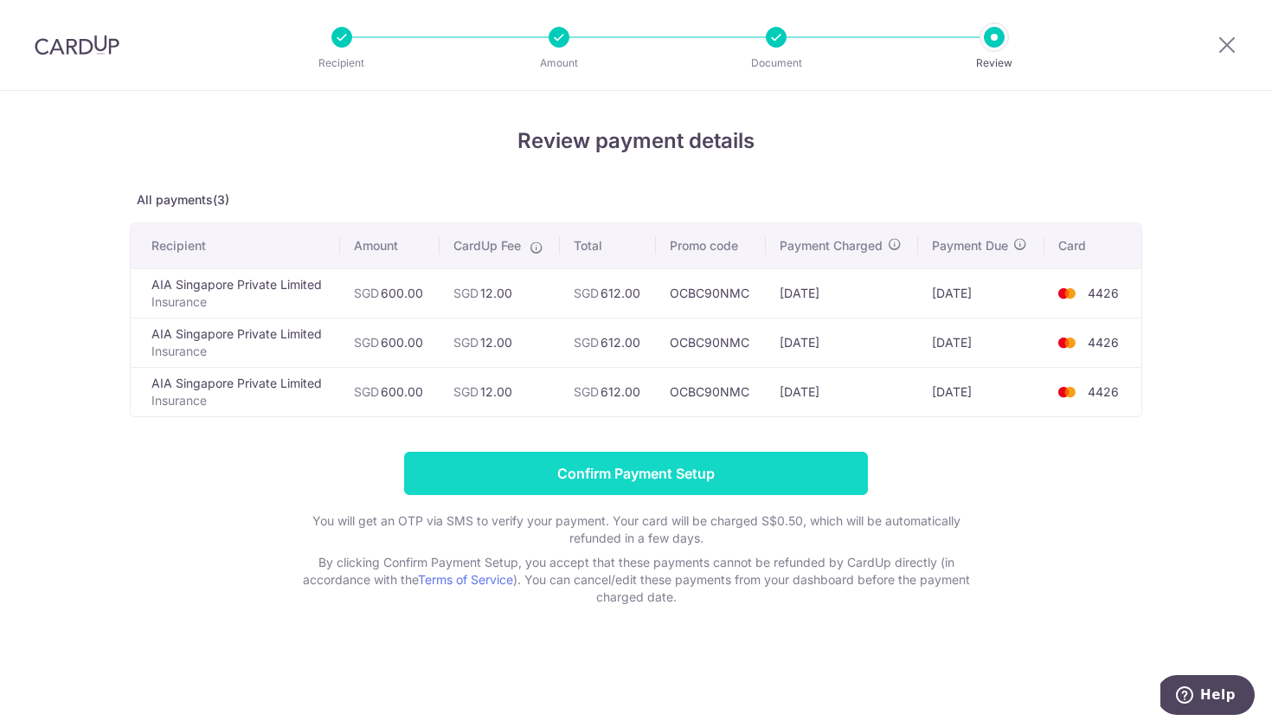
click at [759, 466] on input "Confirm Payment Setup" at bounding box center [636, 473] width 464 height 43
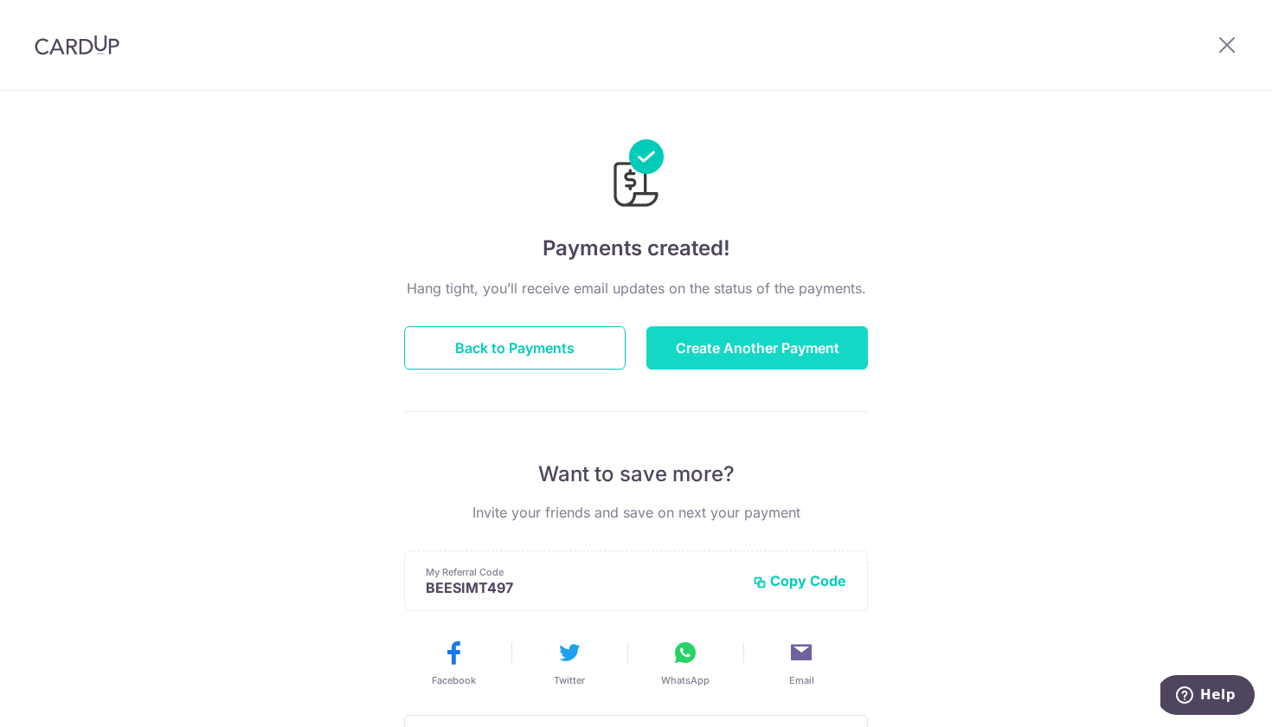
click at [734, 361] on button "Create Another Payment" at bounding box center [757, 347] width 222 height 43
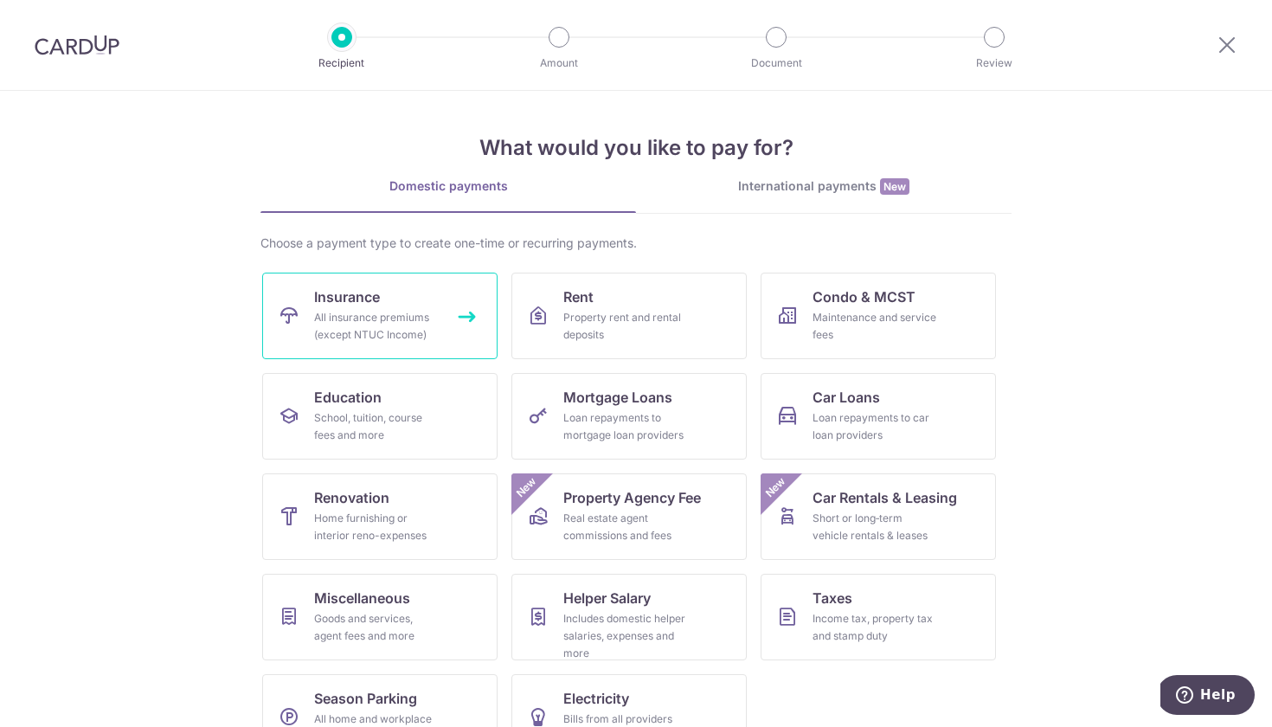
click at [386, 327] on div "All insurance premiums (except NTUC Income)" at bounding box center [376, 326] width 125 height 35
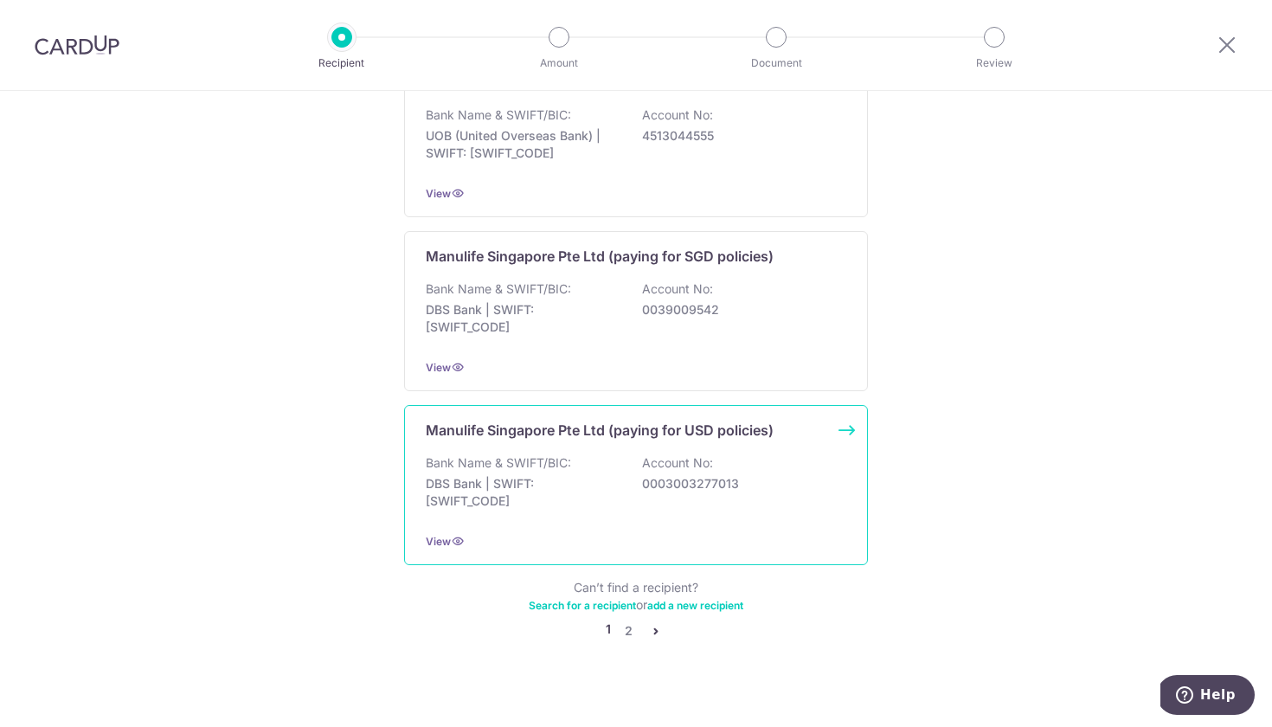
scroll to position [1636, 0]
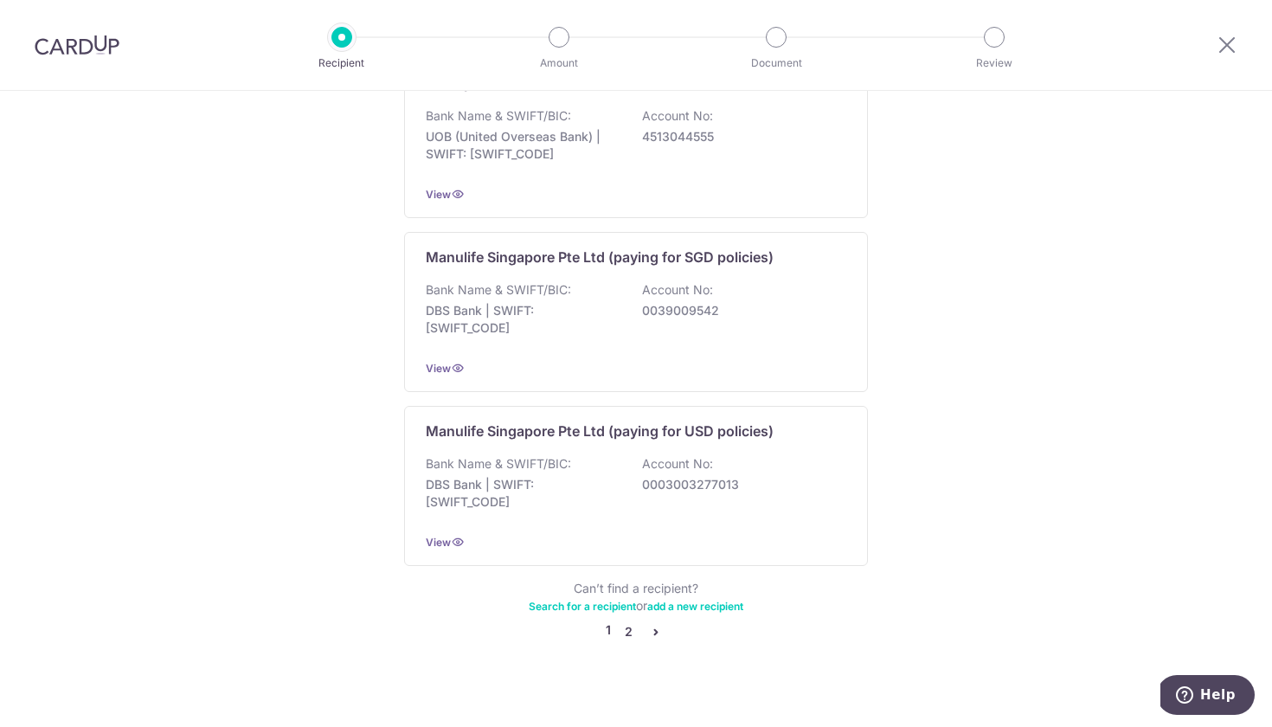
click at [633, 621] on link "2" at bounding box center [628, 631] width 21 height 21
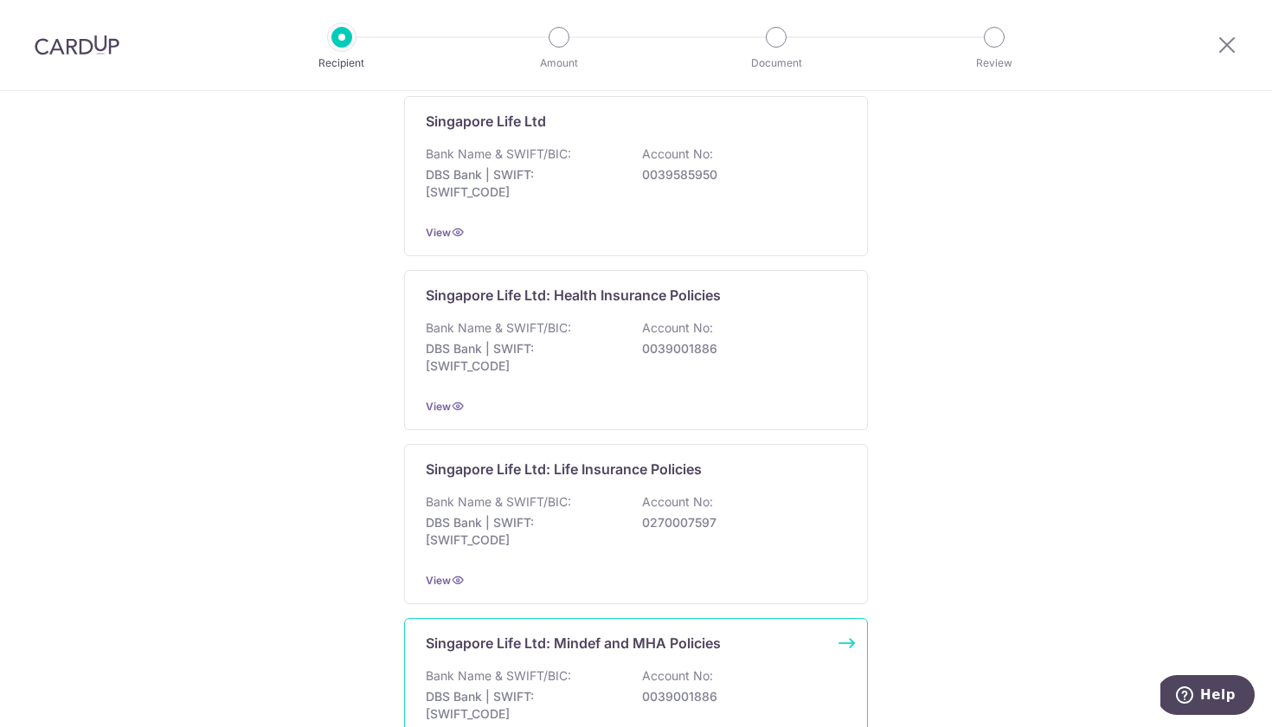
scroll to position [0, 0]
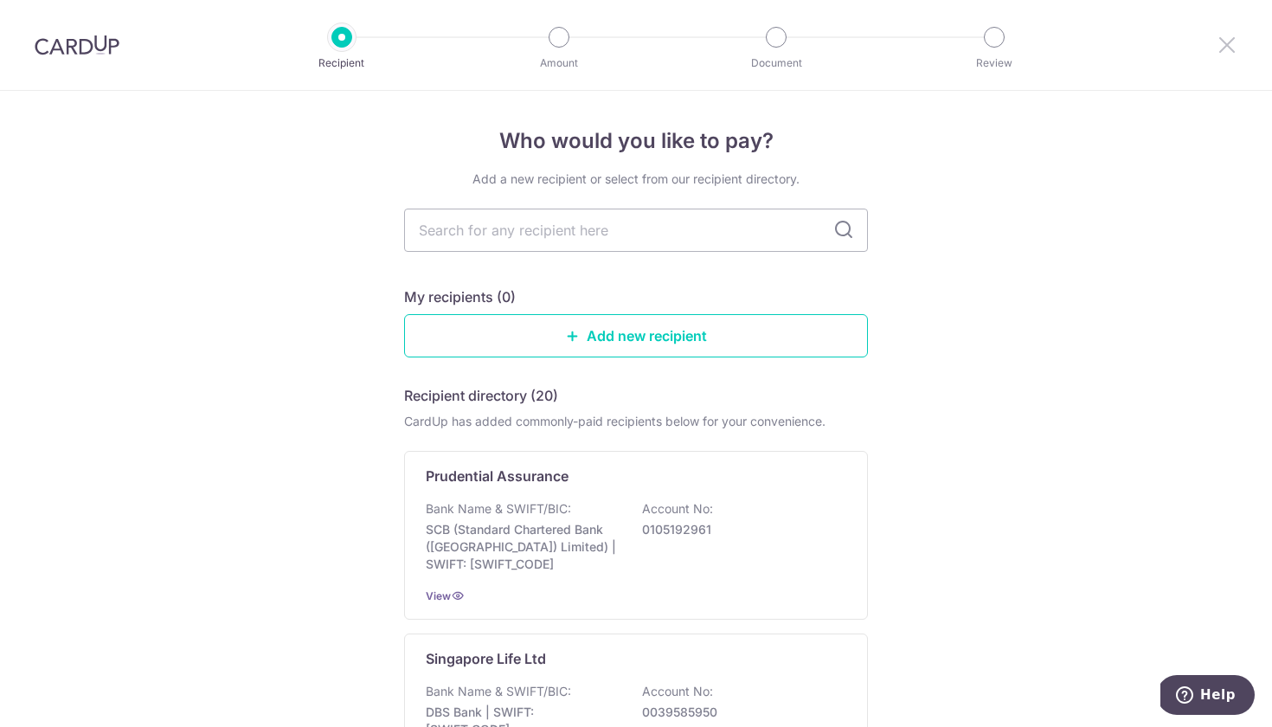
click at [1226, 47] on icon at bounding box center [1227, 45] width 21 height 22
